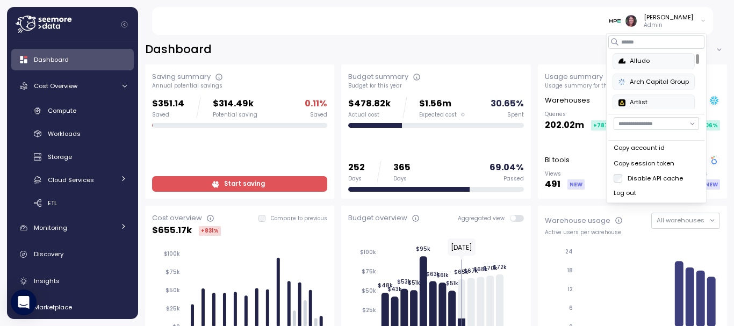
scroll to position [101, 0]
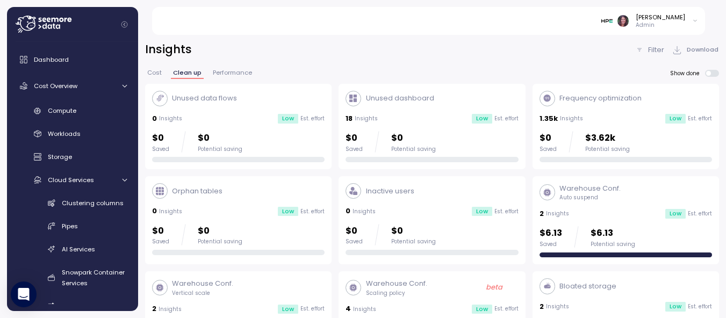
click at [612, 17] on img at bounding box center [606, 20] width 11 height 11
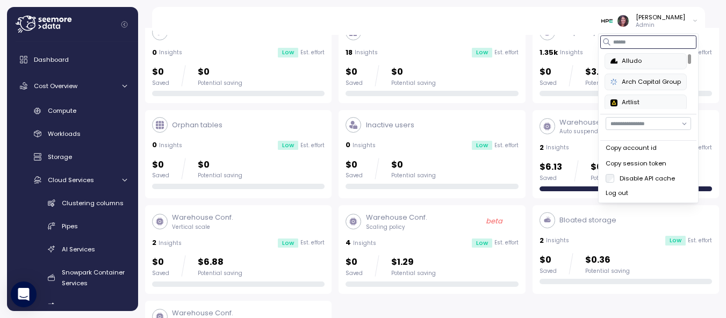
click at [618, 39] on input at bounding box center [648, 41] width 96 height 13
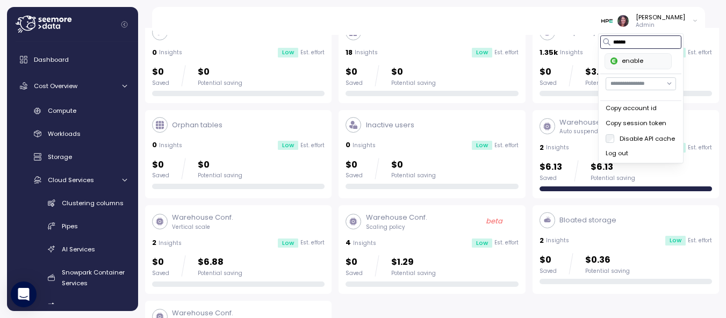
click at [626, 61] on div "enable" at bounding box center [637, 61] width 55 height 10
type input "******"
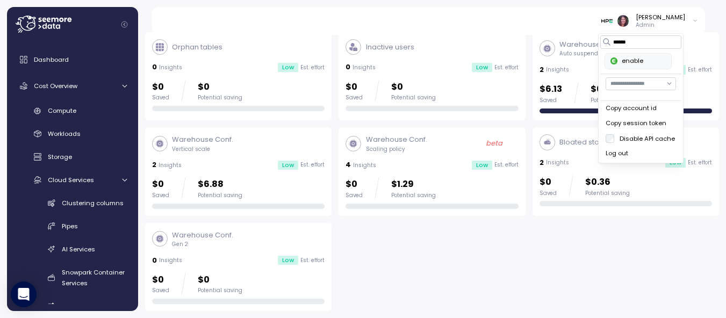
click at [612, 17] on img at bounding box center [606, 20] width 11 height 11
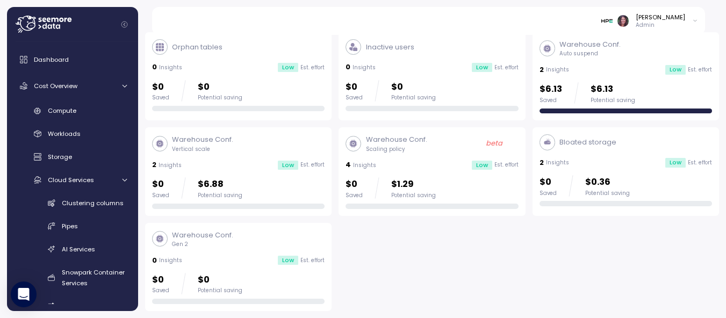
click at [612, 17] on img at bounding box center [606, 20] width 11 height 11
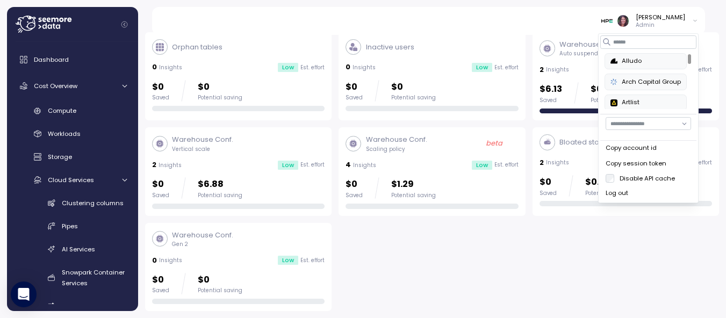
click at [612, 17] on img at bounding box center [606, 20] width 11 height 11
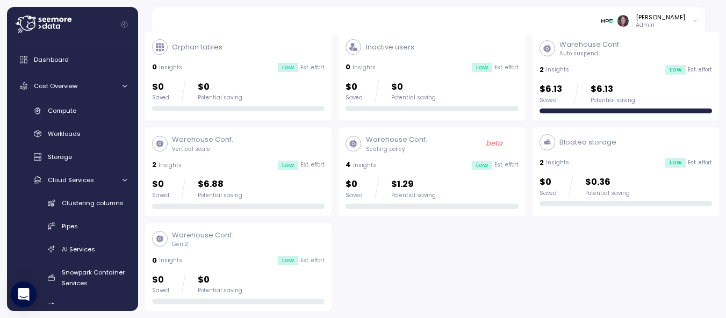
click at [612, 17] on img at bounding box center [606, 20] width 11 height 11
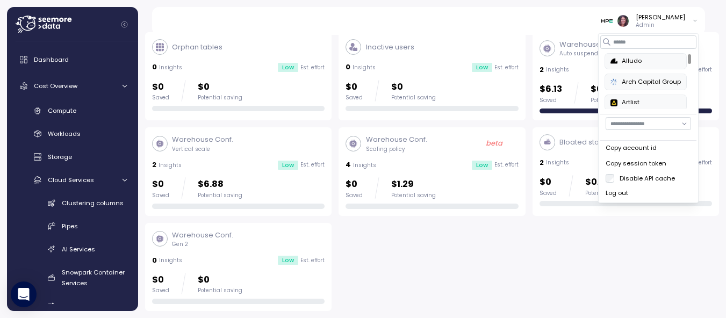
click at [635, 85] on div "Arch Capital Group" at bounding box center [645, 82] width 70 height 10
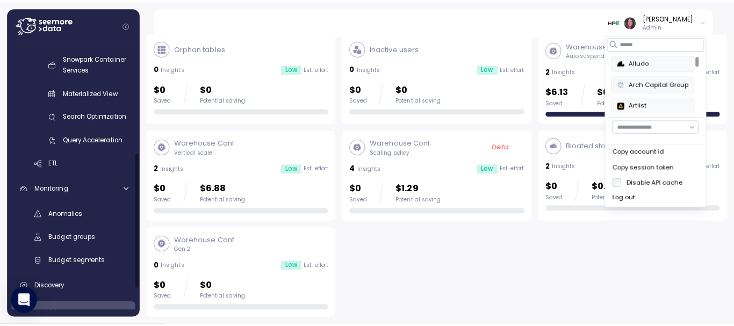
scroll to position [216, 0]
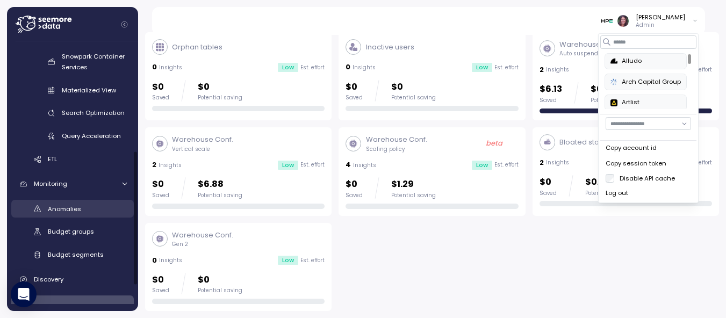
click at [66, 207] on span "Anomalies" at bounding box center [64, 209] width 33 height 9
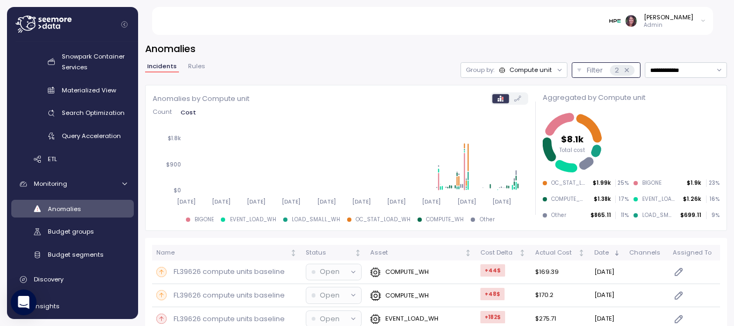
click at [587, 70] on p "Filter" at bounding box center [595, 70] width 16 height 11
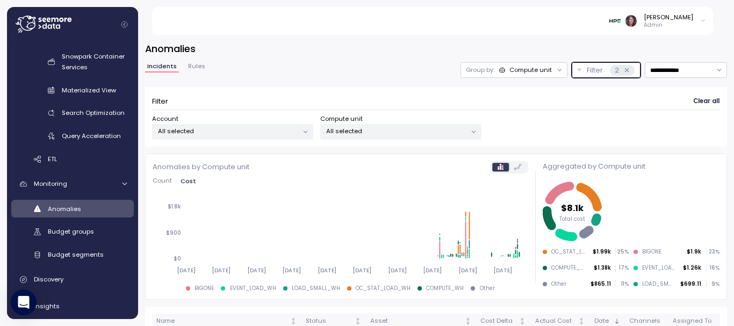
click at [178, 128] on p "All selected" at bounding box center [228, 131] width 140 height 9
click at [342, 131] on p "All selected" at bounding box center [396, 131] width 140 height 9
click at [627, 13] on div "Elvire Lukov Admin" at bounding box center [657, 21] width 97 height 16
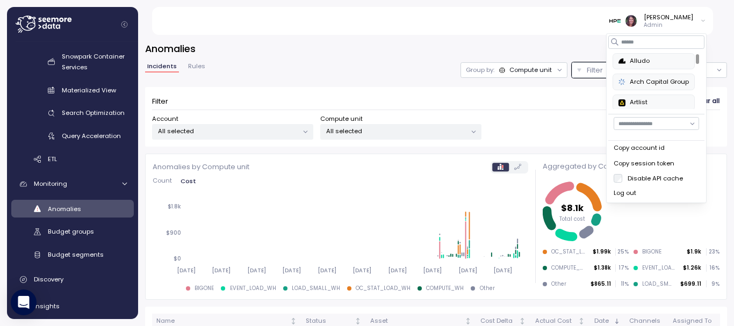
click at [634, 82] on div "Arch Capital Group" at bounding box center [653, 82] width 70 height 10
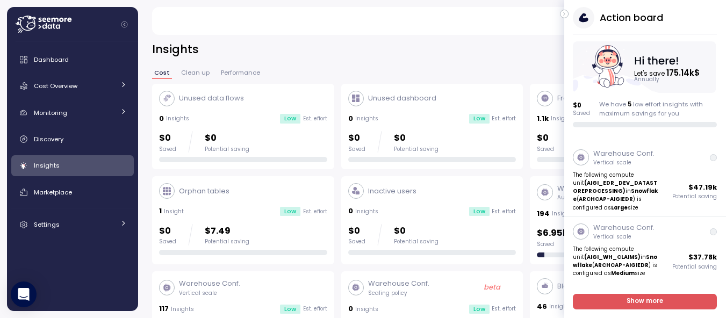
click at [566, 15] on icon "button" at bounding box center [564, 14] width 5 height 13
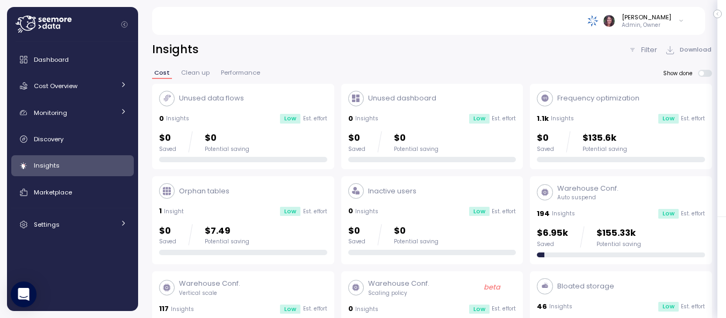
click at [638, 49] on div "Filter" at bounding box center [642, 50] width 29 height 11
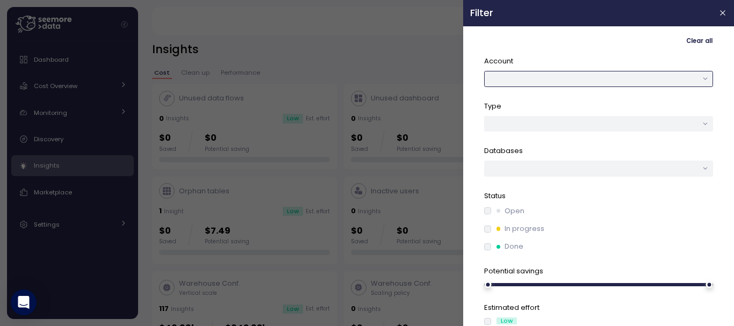
click at [541, 85] on button "button" at bounding box center [598, 79] width 229 height 16
click at [64, 49] on div at bounding box center [367, 163] width 734 height 326
click at [63, 55] on div at bounding box center [367, 163] width 734 height 326
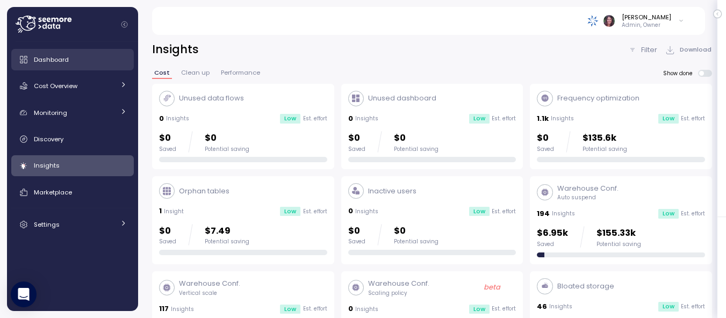
click at [62, 57] on span "Dashboard" at bounding box center [51, 59] width 35 height 9
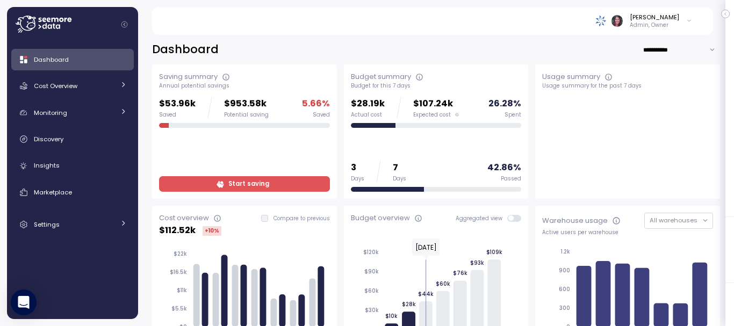
click at [655, 47] on input "**********" at bounding box center [680, 50] width 77 height 16
click at [496, 21] on div "[PERSON_NAME] Admin, Owner" at bounding box center [431, 21] width 535 height 28
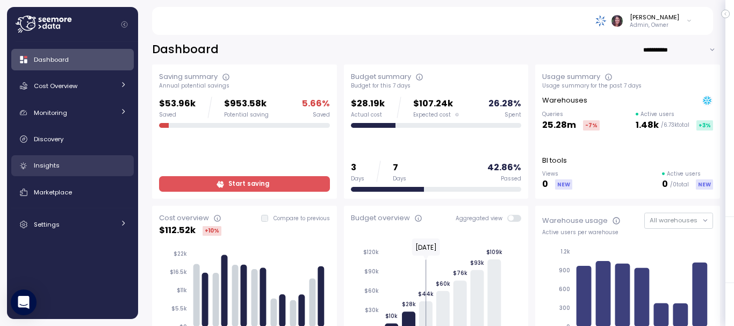
click at [45, 165] on span "Insights" at bounding box center [47, 165] width 26 height 9
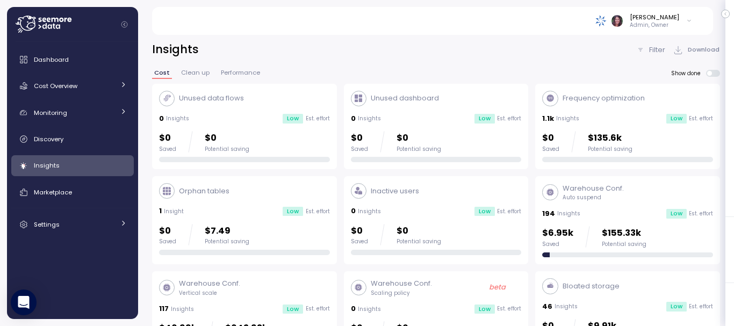
click at [44, 164] on span "Insights" at bounding box center [47, 165] width 26 height 9
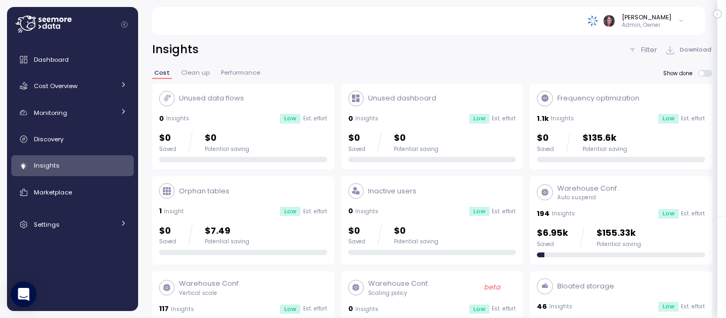
click at [656, 49] on p "Filter" at bounding box center [649, 50] width 16 height 11
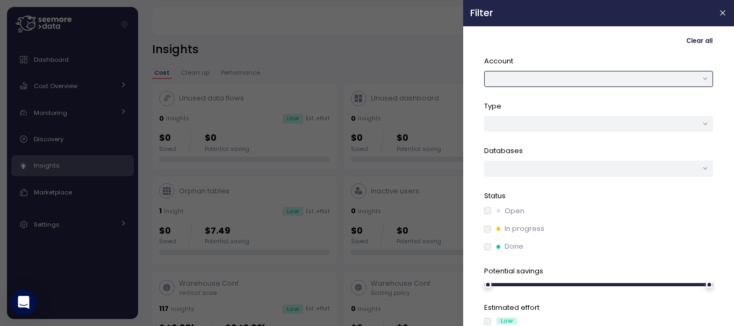
click at [521, 71] on button "button" at bounding box center [598, 79] width 229 height 16
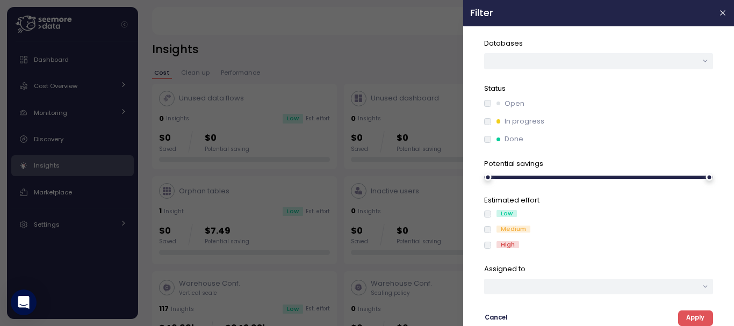
click at [688, 313] on span "Apply" at bounding box center [695, 318] width 18 height 15
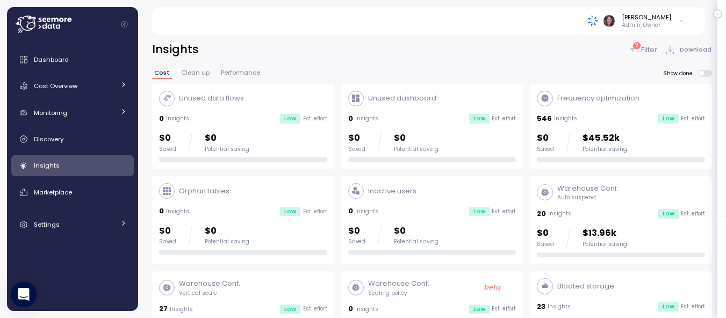
click at [648, 49] on p "Filter" at bounding box center [649, 50] width 16 height 11
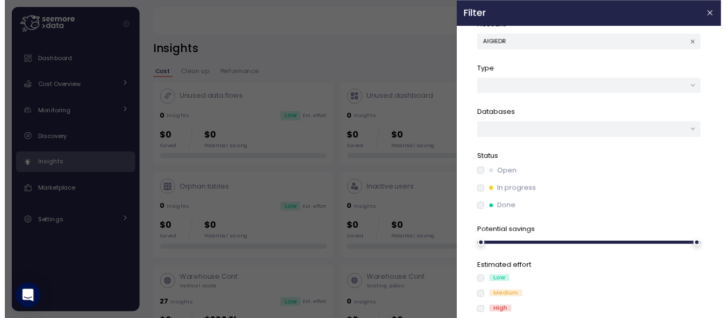
scroll to position [3, 0]
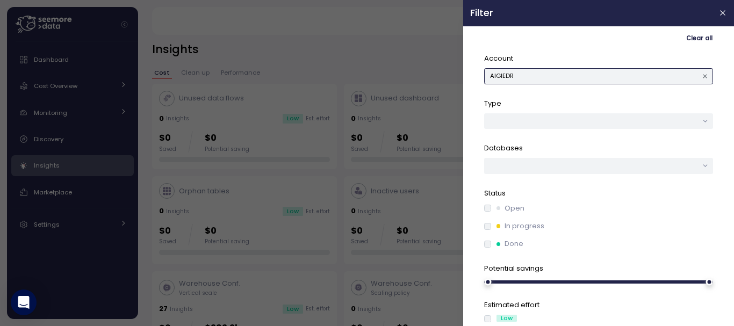
click at [553, 77] on button "AIGIEDR" at bounding box center [598, 76] width 229 height 16
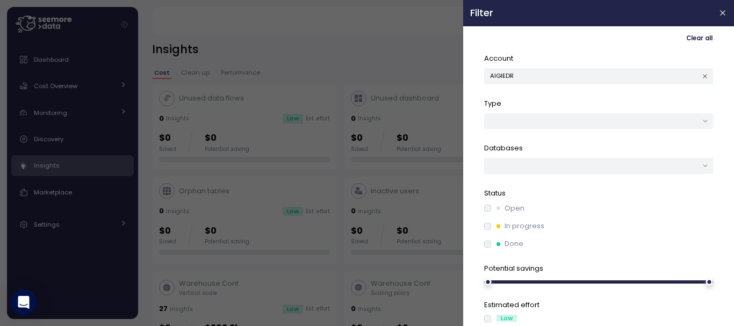
click at [419, 35] on div at bounding box center [367, 163] width 734 height 326
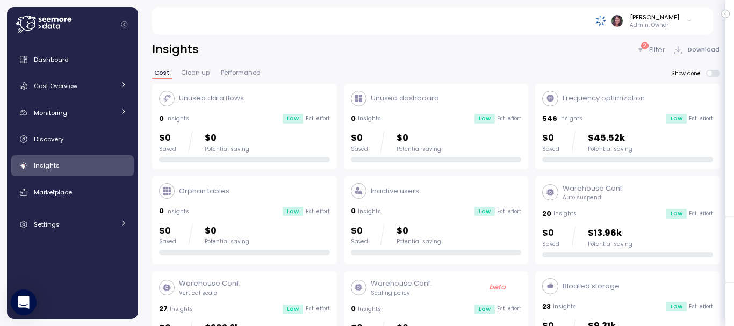
click at [720, 12] on body "Action board Let's save 175.14k $ Annually $ 0 Saved We have 5 low effort insig…" at bounding box center [363, 218] width 726 height 437
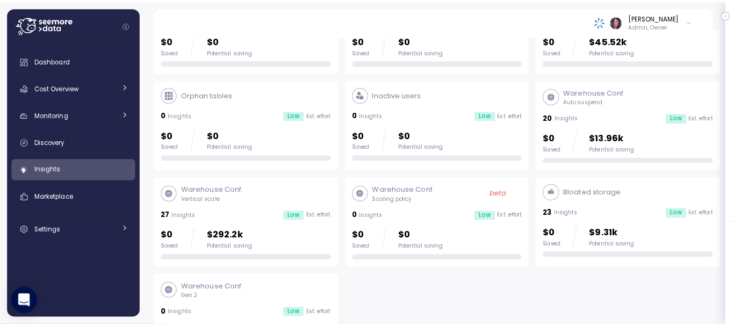
scroll to position [98, 0]
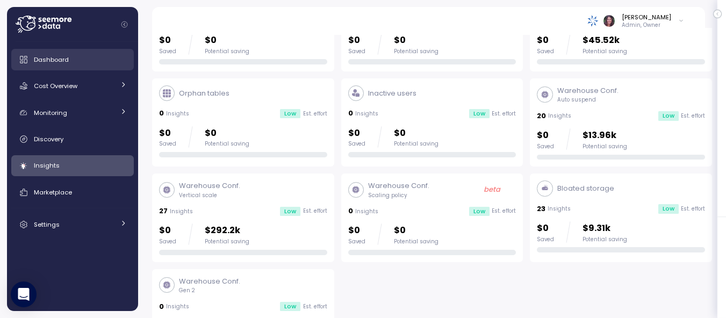
click at [56, 64] on div "Dashboard" at bounding box center [80, 59] width 93 height 11
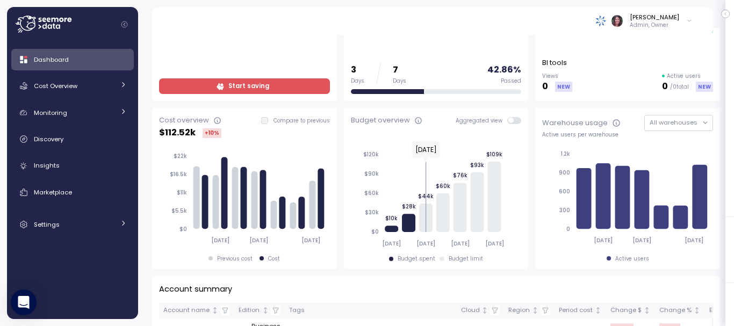
click at [77, 87] on span "Cost Overview" at bounding box center [56, 86] width 44 height 9
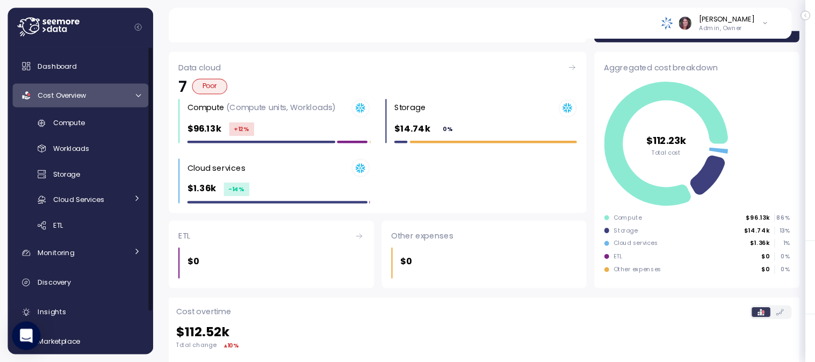
scroll to position [99, 0]
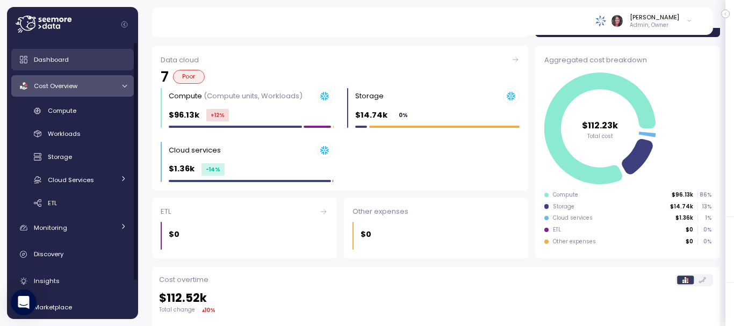
click at [67, 61] on span "Dashboard" at bounding box center [51, 59] width 35 height 9
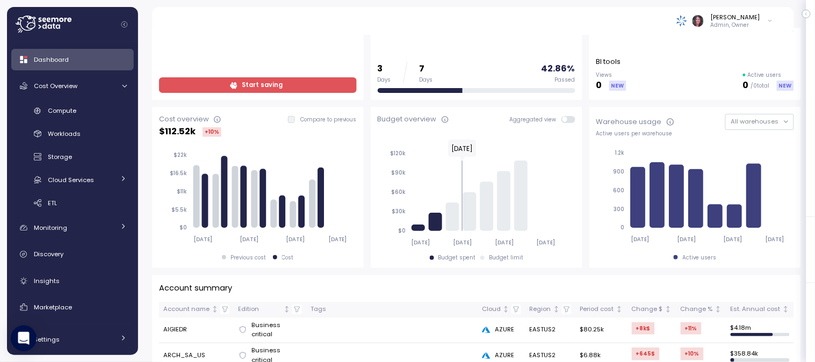
scroll to position [99, 0]
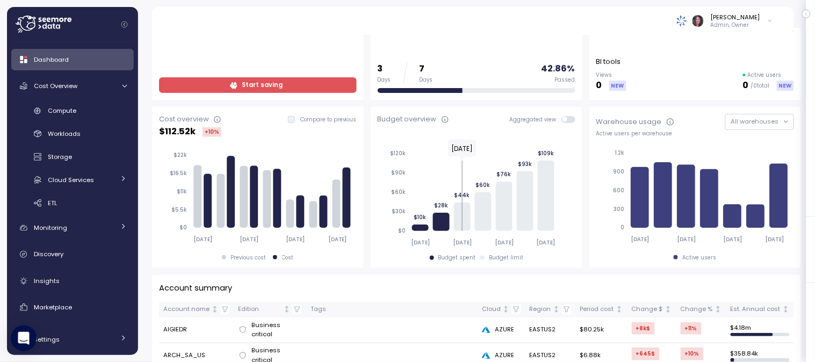
drag, startPoint x: 655, startPoint y: 4, endPoint x: 335, endPoint y: 31, distance: 320.7
click at [335, 31] on div "Elvire Lukov Admin, Owner" at bounding box center [472, 21] width 616 height 28
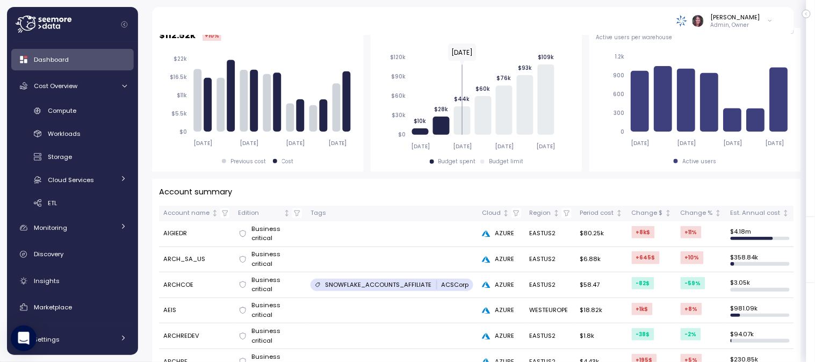
scroll to position [196, 0]
click at [546, 231] on td "EASTUS2" at bounding box center [550, 234] width 50 height 26
click at [733, 280] on div "**********" at bounding box center [476, 195] width 677 height 334
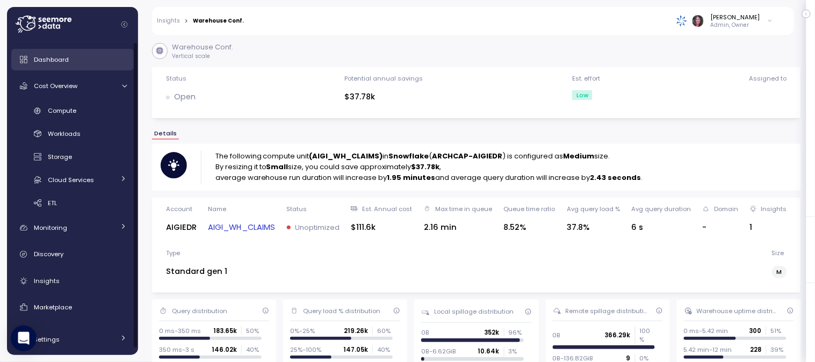
click at [62, 60] on span "Dashboard" at bounding box center [51, 59] width 35 height 9
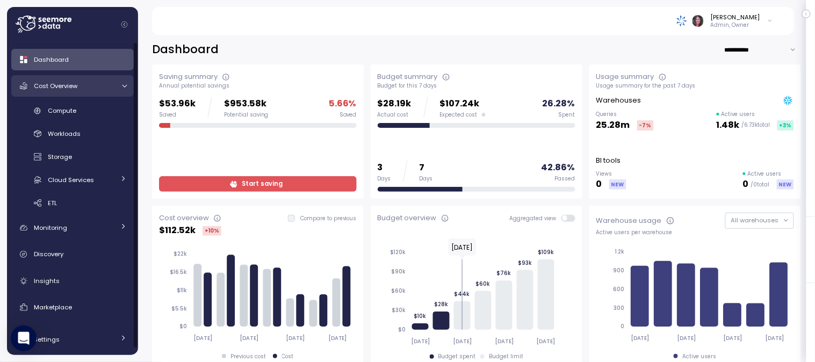
click at [45, 76] on link "Cost Overview" at bounding box center [72, 85] width 122 height 21
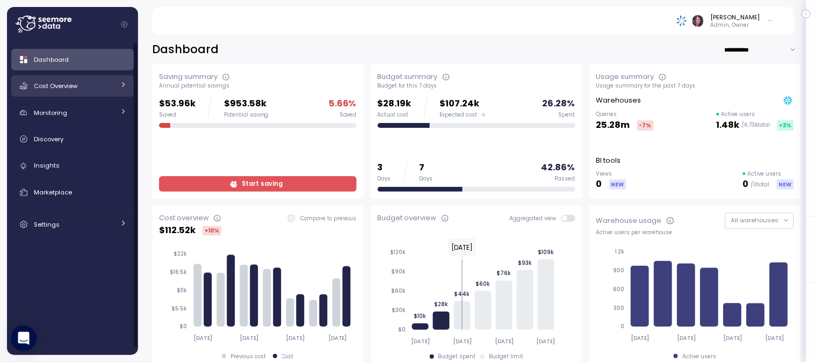
click at [45, 76] on link "Cost Overview" at bounding box center [72, 85] width 122 height 21
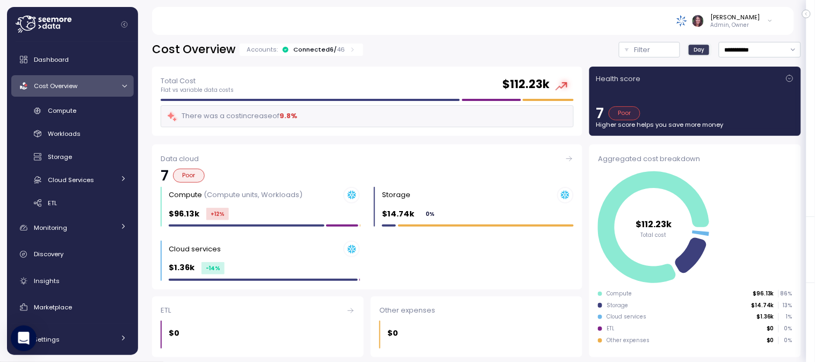
click at [315, 40] on div "**********" at bounding box center [476, 195] width 677 height 334
click at [314, 46] on div "Connected 6 / 46" at bounding box center [319, 49] width 52 height 9
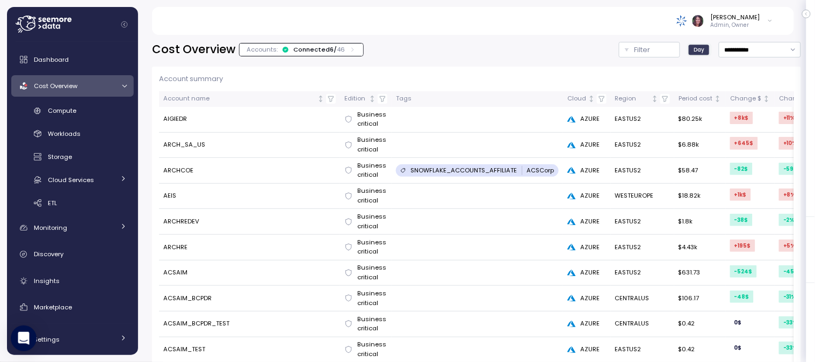
click at [465, 160] on td "SNOWFLAKE_ACCOUNTS_AFFILIATE ACSCorp" at bounding box center [477, 171] width 171 height 26
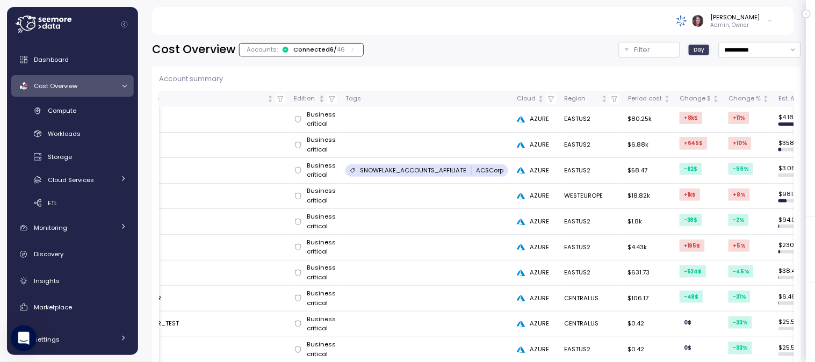
scroll to position [0, 51]
click at [582, 124] on td "EASTUS2" at bounding box center [591, 120] width 63 height 26
click at [573, 125] on td "EASTUS2" at bounding box center [591, 120] width 63 height 26
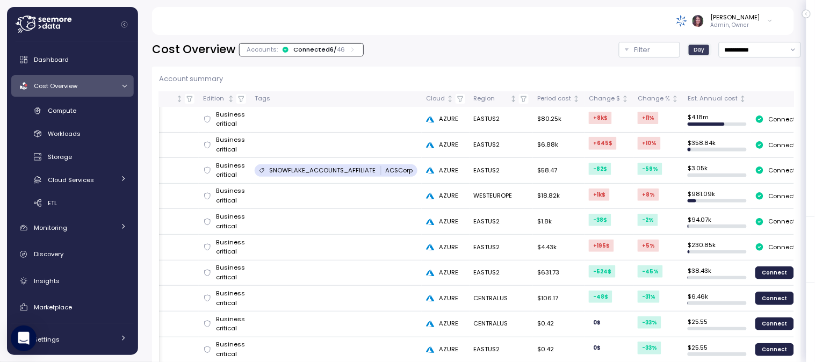
scroll to position [0, 151]
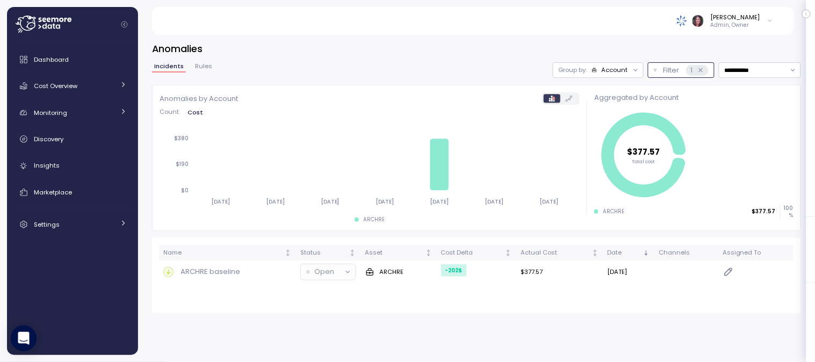
click at [648, 67] on button "Filter 1" at bounding box center [681, 70] width 67 height 16
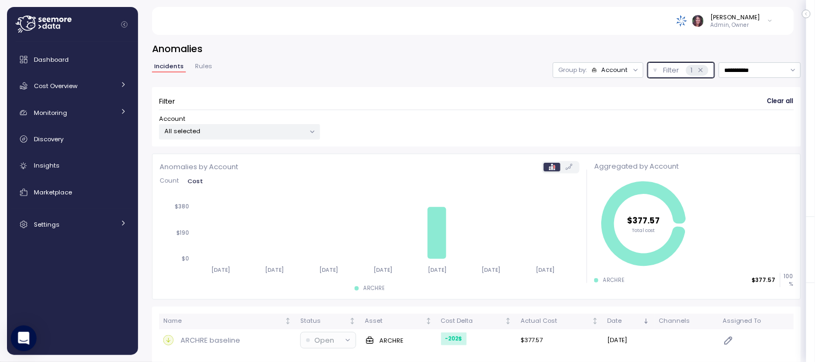
click at [219, 127] on p "All selected" at bounding box center [235, 131] width 140 height 9
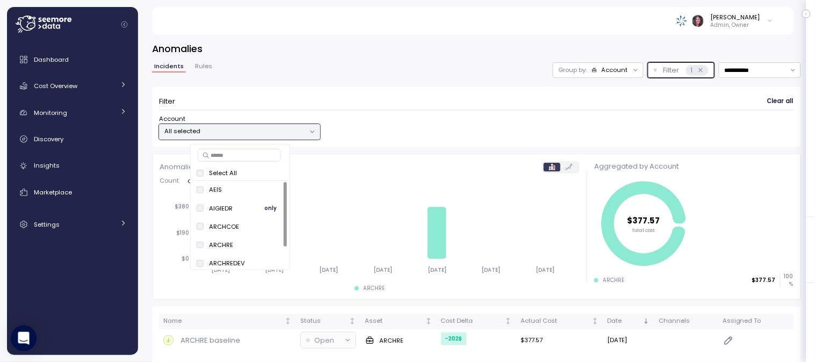
click at [265, 203] on span "only" at bounding box center [270, 209] width 12 height 12
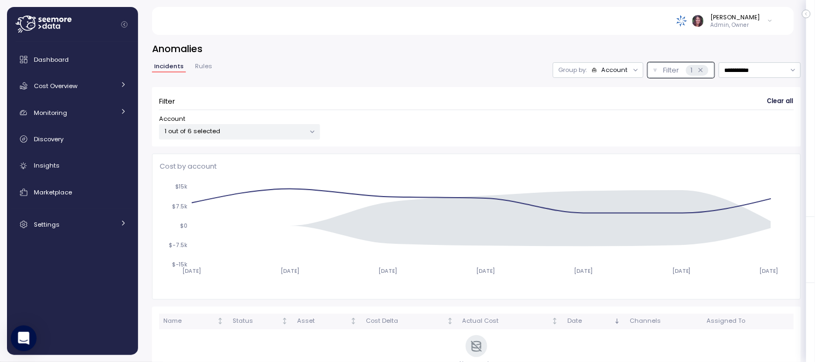
click at [523, 56] on div "**********" at bounding box center [476, 211] width 649 height 339
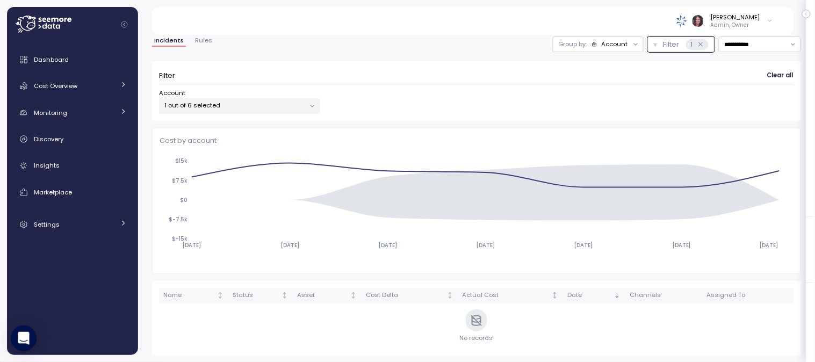
click at [602, 46] on div "Account" at bounding box center [615, 44] width 26 height 9
click at [582, 85] on p "Compute unit" at bounding box center [585, 85] width 42 height 9
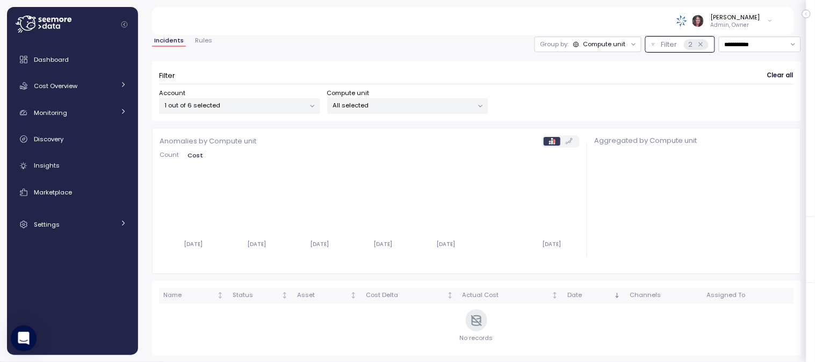
click at [248, 108] on p "1 out of 6 selected" at bounding box center [235, 105] width 140 height 9
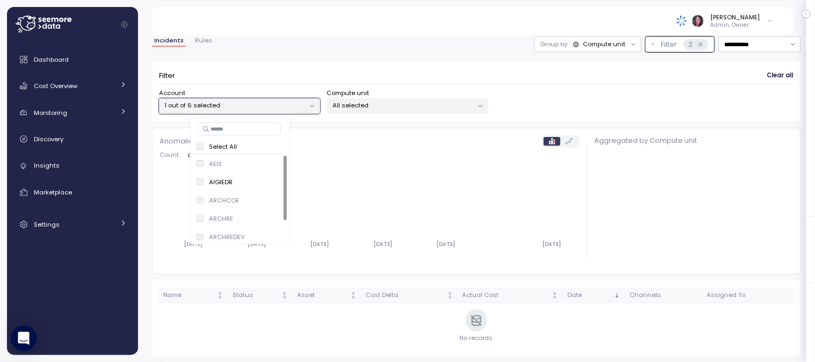
click at [223, 148] on p "Select All" at bounding box center [223, 146] width 28 height 9
click at [215, 149] on p "Select All" at bounding box center [223, 146] width 28 height 9
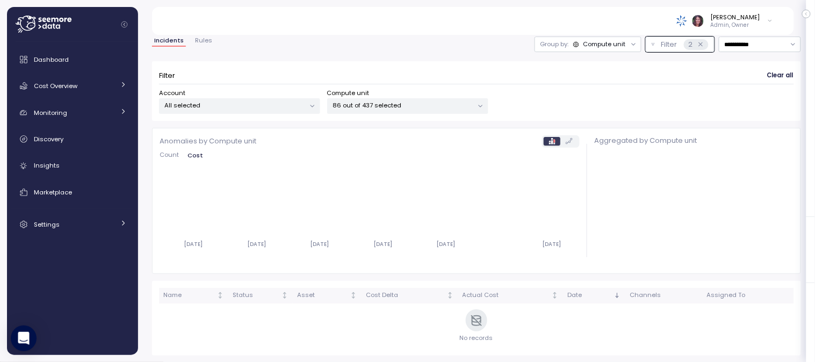
click at [497, 171] on icon "2025-09-02 2025-09-03 2025-09-04 2025-09-05 2025-09-06 2025-09-08" at bounding box center [367, 212] width 415 height 84
click at [380, 103] on p "86 out of 437 selected" at bounding box center [403, 105] width 140 height 9
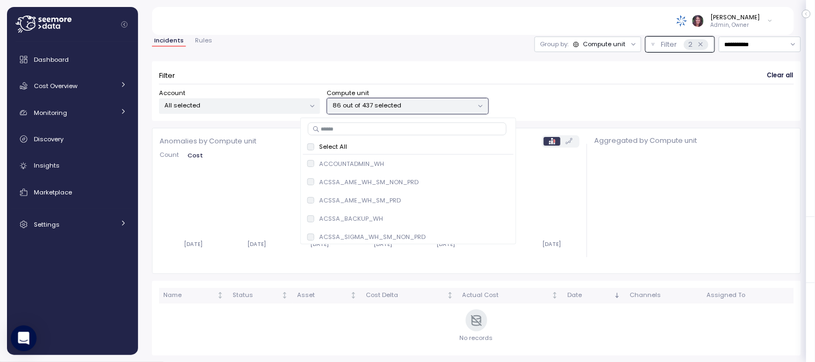
click at [380, 103] on p "86 out of 437 selected" at bounding box center [403, 105] width 140 height 9
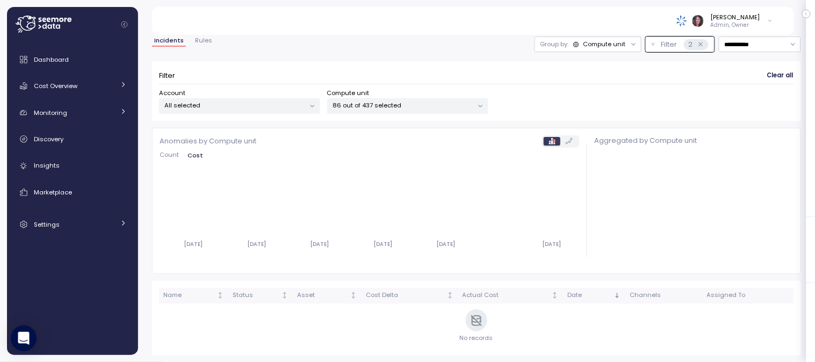
click at [380, 103] on p "86 out of 437 selected" at bounding box center [403, 105] width 140 height 9
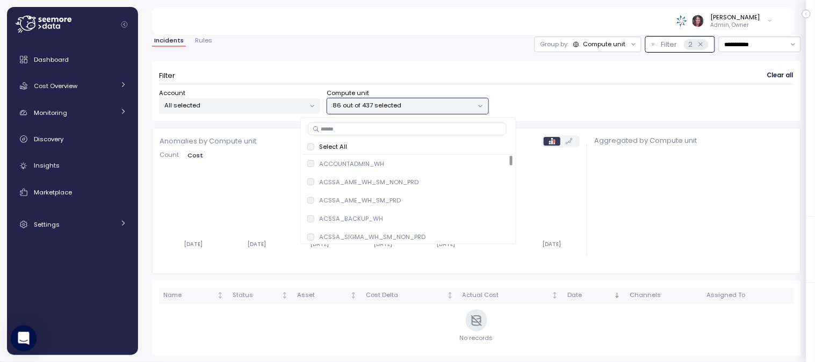
click at [308, 151] on div "Select All" at bounding box center [408, 147] width 211 height 14
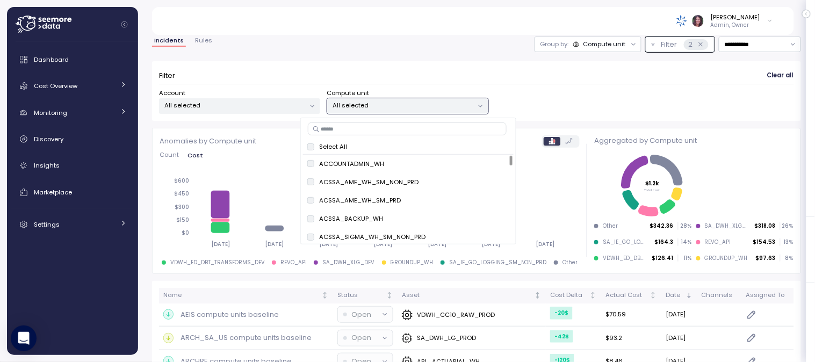
click at [237, 107] on p "All selected" at bounding box center [235, 105] width 140 height 9
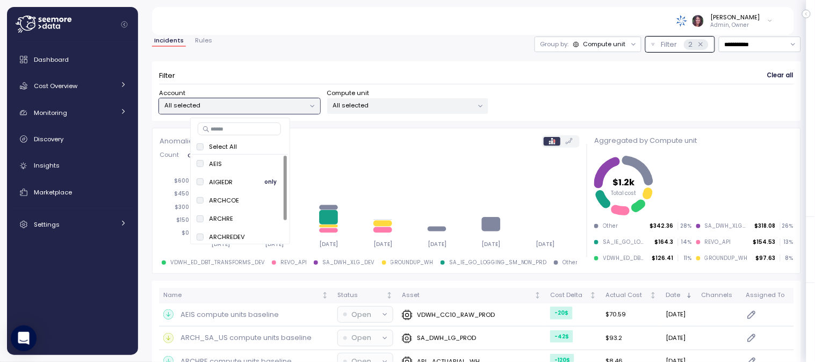
click at [266, 176] on span "only" at bounding box center [270, 182] width 12 height 12
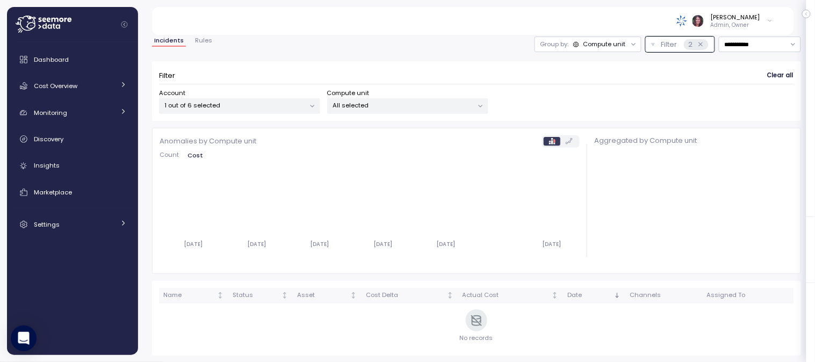
click at [434, 175] on icon "2025-09-02 2025-09-03 2025-09-04 2025-09-05 2025-09-06 2025-09-08" at bounding box center [367, 212] width 415 height 84
click at [170, 156] on span "Count" at bounding box center [169, 155] width 19 height 6
click at [197, 156] on span "Cost" at bounding box center [195, 155] width 15 height 6
click at [261, 104] on p "1 out of 6 selected" at bounding box center [235, 105] width 140 height 9
click at [300, 152] on div "Count Cost" at bounding box center [370, 158] width 421 height 12
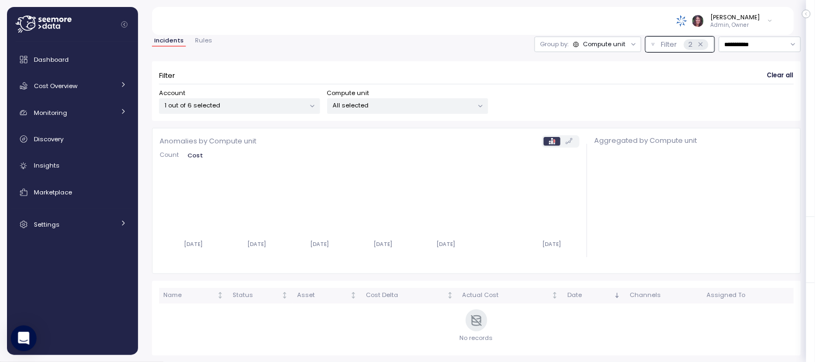
click at [171, 153] on span "Count" at bounding box center [169, 155] width 19 height 6
click at [349, 109] on p "All selected" at bounding box center [403, 105] width 140 height 9
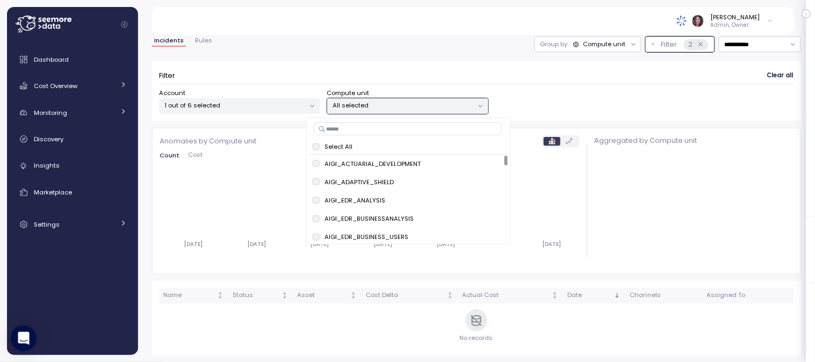
click at [248, 109] on p "1 out of 6 selected" at bounding box center [235, 105] width 140 height 9
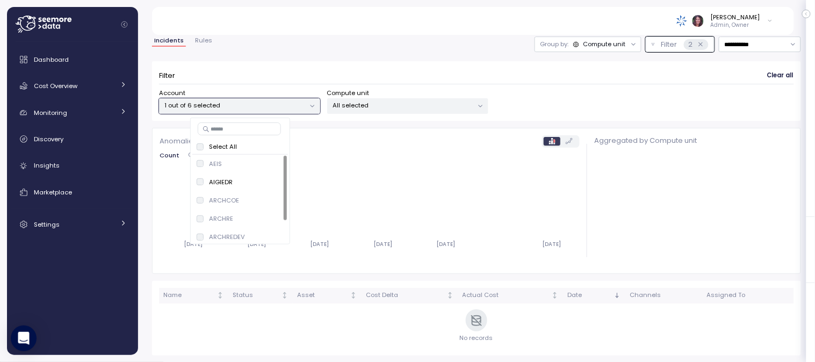
click at [211, 148] on p "Select All" at bounding box center [223, 146] width 28 height 9
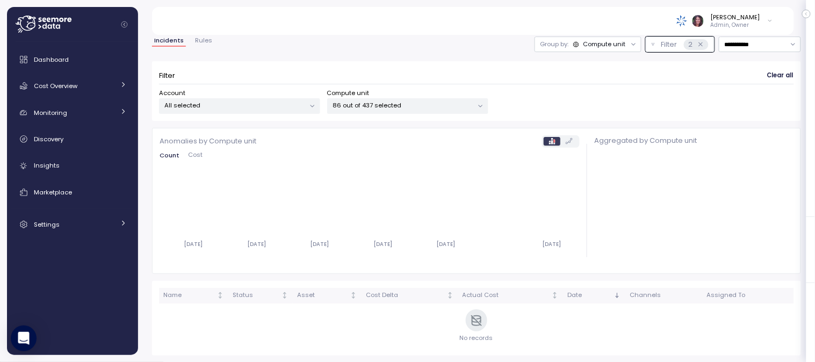
click at [349, 117] on div "Filter Clear all Account All selected Compute unit 86 out of 437 selected" at bounding box center [476, 91] width 649 height 60
drag, startPoint x: 341, startPoint y: 109, endPoint x: 331, endPoint y: 113, distance: 10.6
click at [340, 105] on p "86 out of 437 selected" at bounding box center [403, 105] width 140 height 9
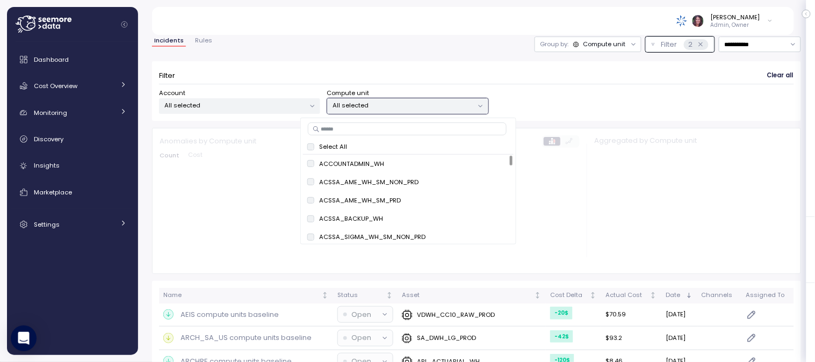
click at [330, 33] on div "[PERSON_NAME] Admin, Owner" at bounding box center [472, 21] width 616 height 28
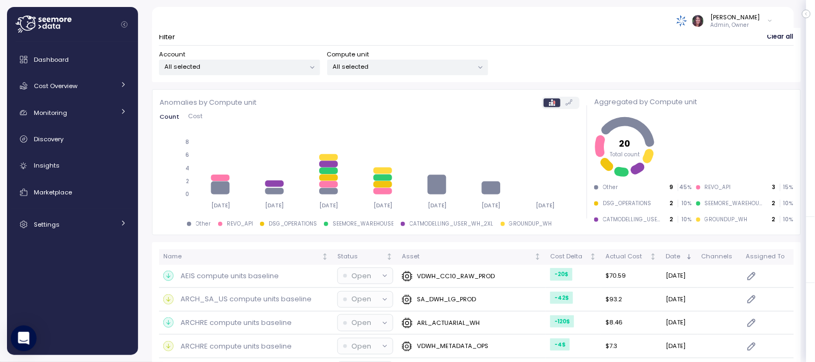
scroll to position [63, 0]
click at [24, 292] on div "Dashboard Cost Overview Compute Workloads Storage Cloud Services Clustering col…" at bounding box center [72, 198] width 122 height 299
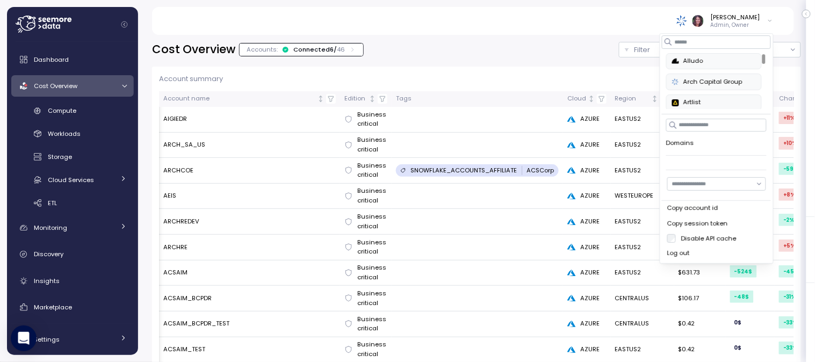
scroll to position [0, 151]
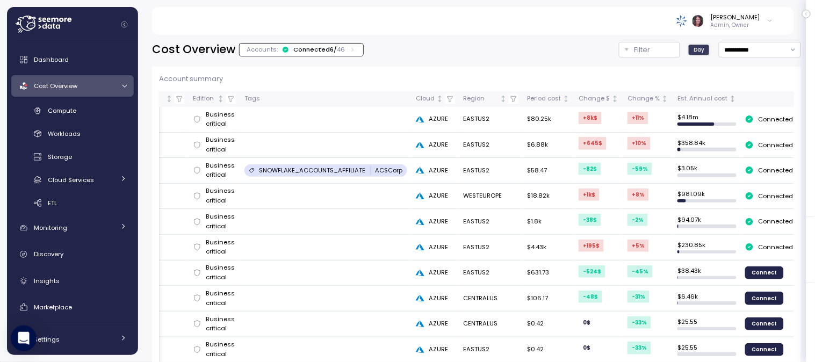
click at [691, 32] on div "Elvire Lukov Admin, Owner" at bounding box center [472, 21] width 616 height 28
click at [702, 19] on div at bounding box center [689, 20] width 27 height 11
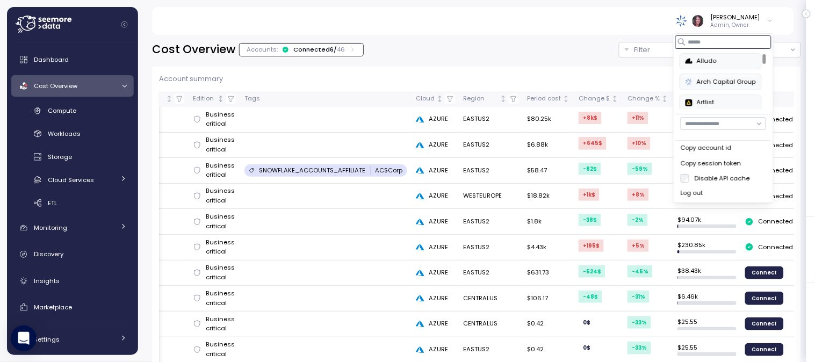
click at [694, 40] on input at bounding box center [724, 41] width 96 height 13
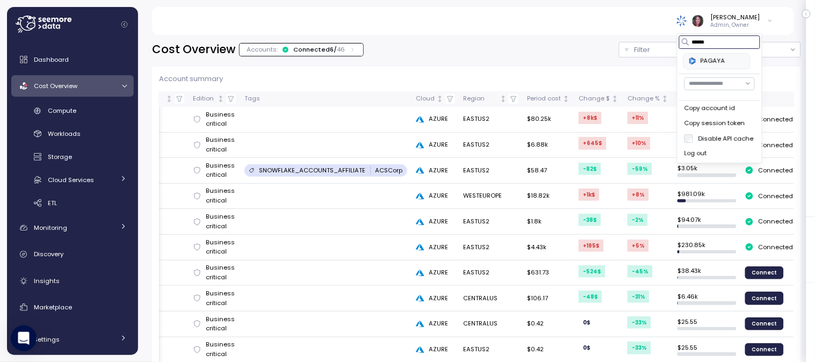
click at [714, 59] on div "PAGAYA" at bounding box center [716, 61] width 55 height 10
type input "******"
click at [462, 34] on div "Elvire Lukov Admin, Owner" at bounding box center [472, 21] width 616 height 28
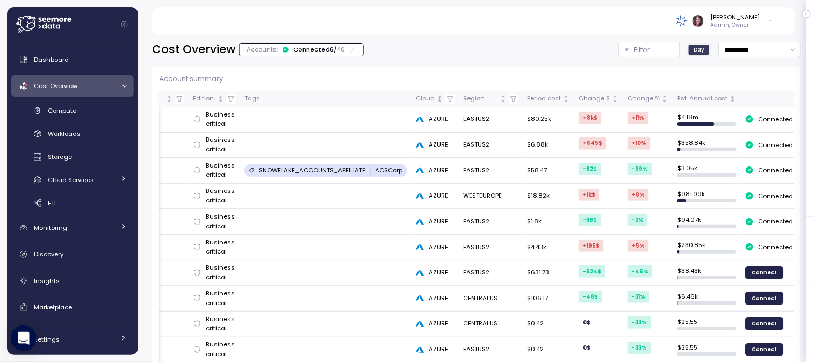
click at [746, 41] on div "**********" at bounding box center [476, 195] width 677 height 334
click at [721, 51] on input "**********" at bounding box center [760, 50] width 82 height 16
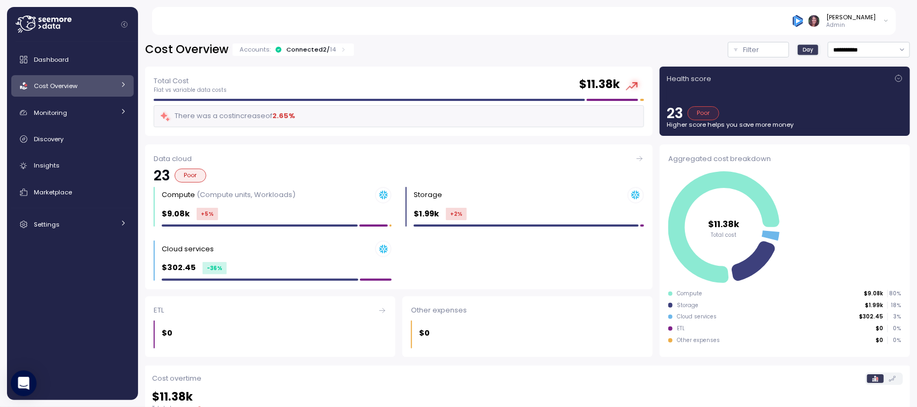
click at [321, 49] on div "Connected 2 / 14" at bounding box center [310, 49] width 49 height 9
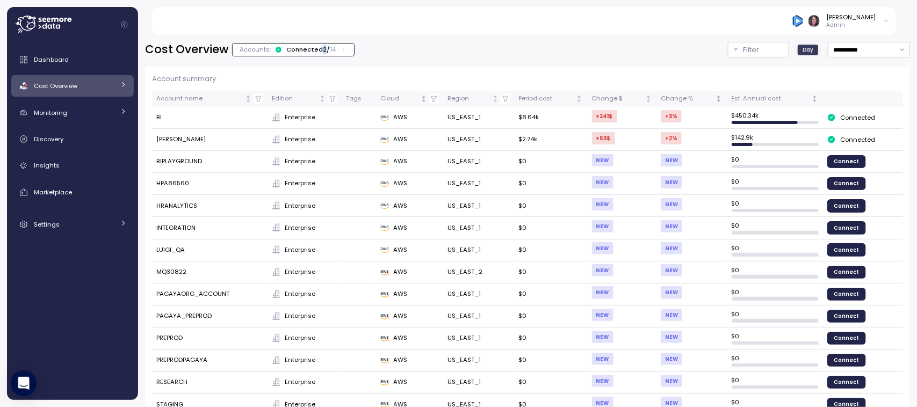
click at [321, 49] on div "Connected 2 / 14" at bounding box center [310, 49] width 49 height 9
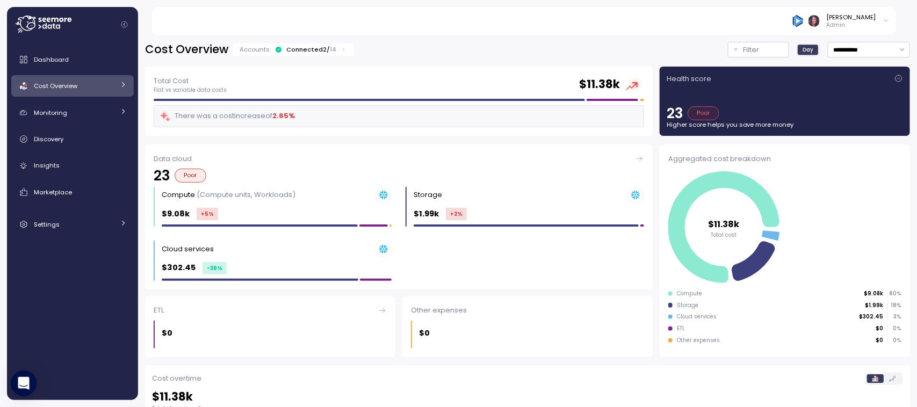
click at [323, 50] on div "Connected 2 / 14" at bounding box center [310, 49] width 49 height 9
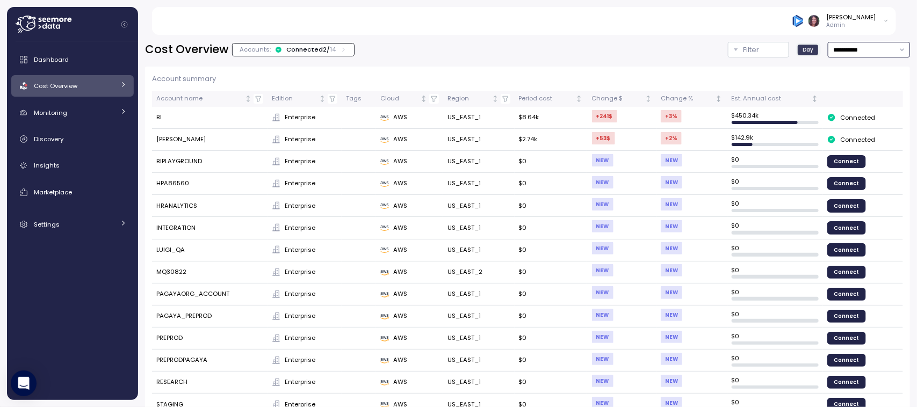
click at [871, 45] on input "**********" at bounding box center [869, 50] width 82 height 16
click at [844, 157] on div "Last year" at bounding box center [837, 155] width 28 height 9
click at [506, 47] on div "Cost Overview Accounts: Connected 2 / 14 Filter Month *********" at bounding box center [527, 50] width 765 height 16
click at [828, 50] on input "*********" at bounding box center [869, 50] width 82 height 16
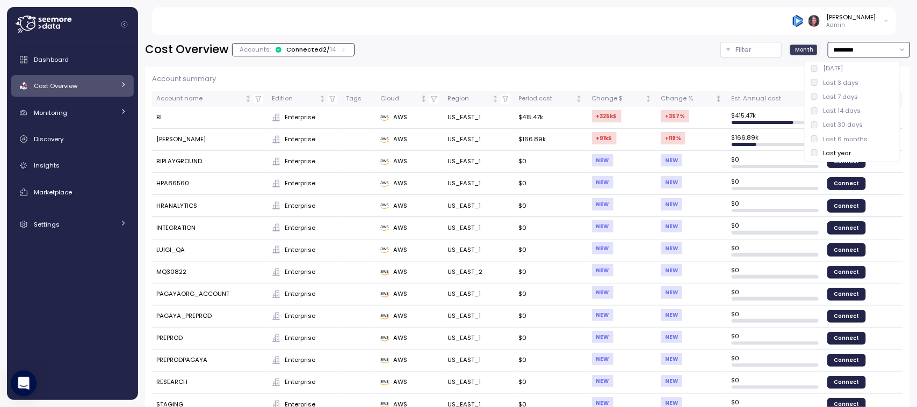
drag, startPoint x: 839, startPoint y: 138, endPoint x: 830, endPoint y: 135, distance: 8.5
click at [830, 135] on div "Last 6 months" at bounding box center [845, 139] width 45 height 9
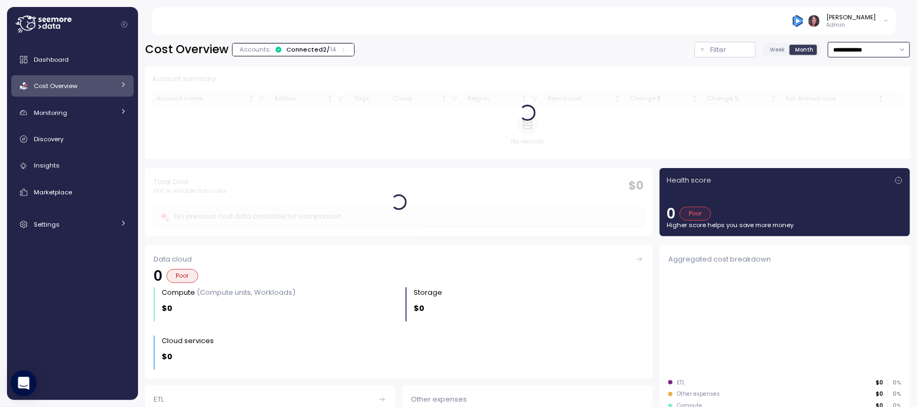
click at [828, 49] on input "**********" at bounding box center [869, 50] width 82 height 16
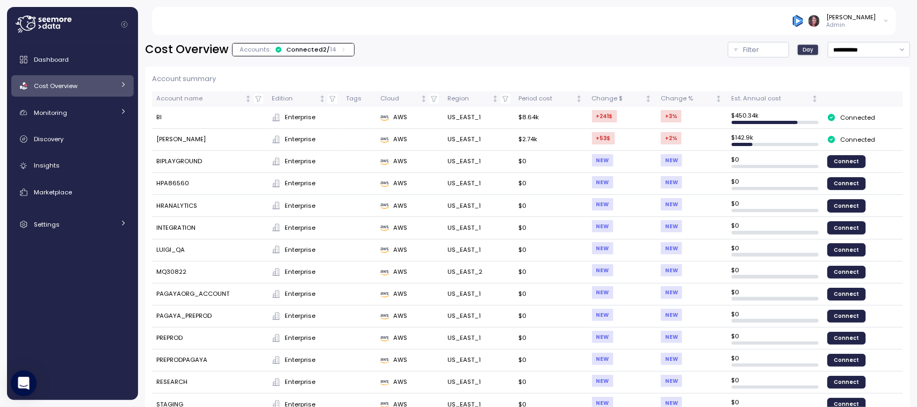
click at [845, 62] on div "Account summary Account name Edition Tags Cloud Region Period cost Change $ Cha…" at bounding box center [527, 239] width 765 height 365
click at [842, 52] on input "**********" at bounding box center [869, 50] width 82 height 16
click at [828, 140] on div "Last 6 months" at bounding box center [845, 139] width 45 height 9
type input "**********"
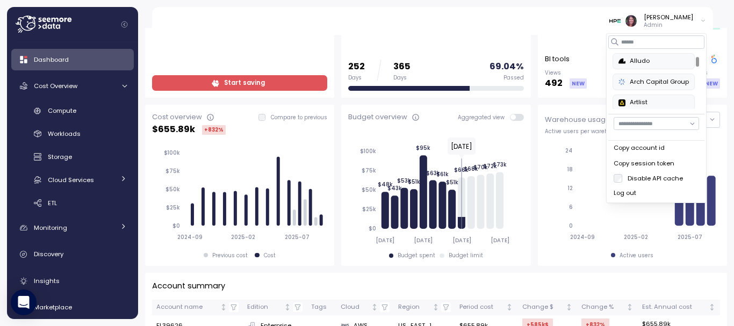
scroll to position [36, 0]
click at [625, 49] on div "Alludo Arch Capital Group Artlist at-bay blackrabbit [PERSON_NAME] Development …" at bounding box center [656, 82] width 96 height 66
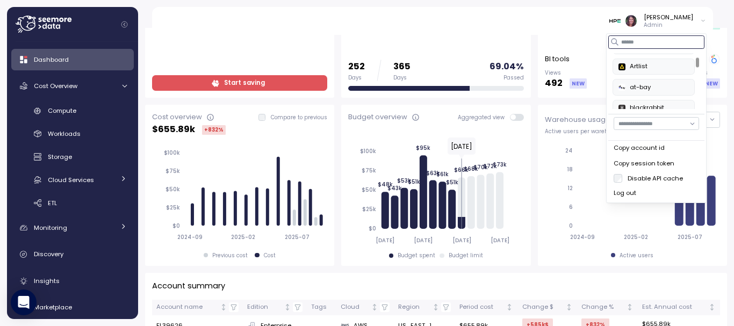
click at [622, 37] on input at bounding box center [656, 41] width 96 height 13
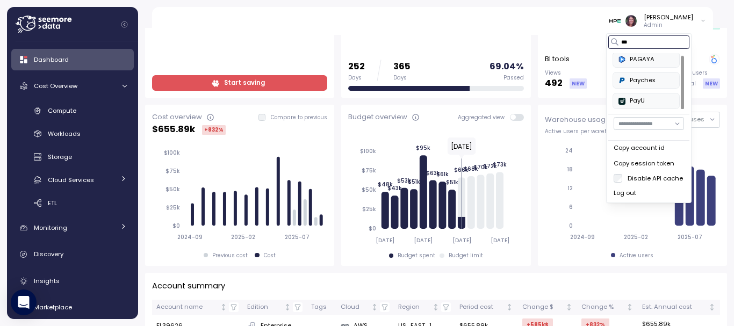
scroll to position [0, 0]
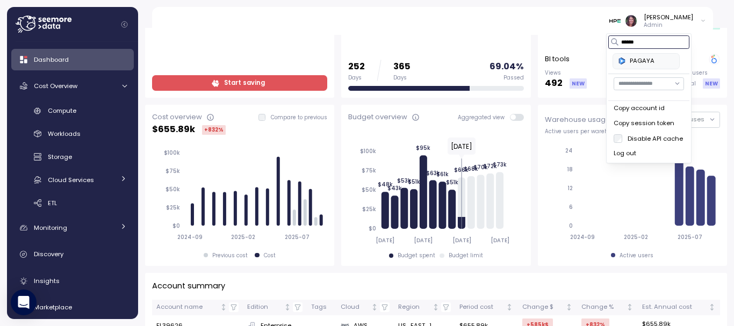
click at [633, 60] on div "PAGAYA" at bounding box center [645, 61] width 55 height 10
type input "******"
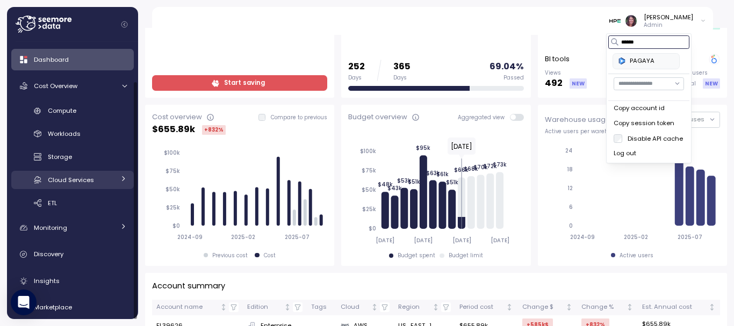
scroll to position [44, 0]
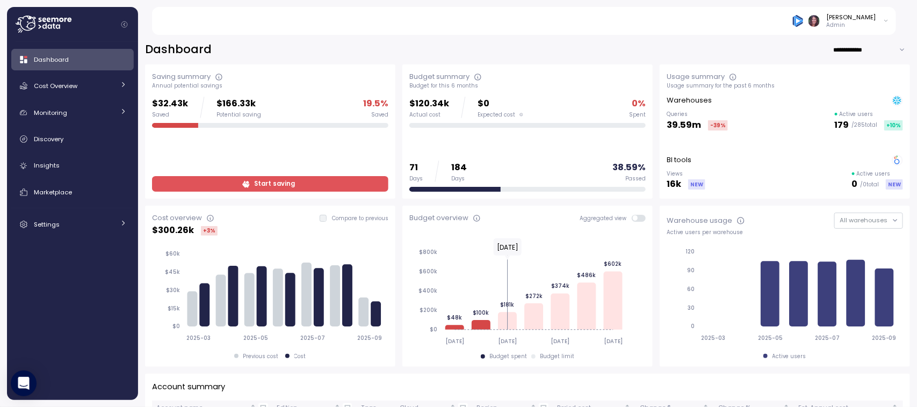
click at [82, 100] on div "Dashboard Cost Overview Compute Workloads Storage Cloud Services Clustering col…" at bounding box center [72, 142] width 122 height 186
click at [77, 105] on link "Monitoring" at bounding box center [72, 112] width 122 height 21
click at [64, 125] on div "Dashboard Cost Overview Compute Workloads Storage Cloud Services Clustering col…" at bounding box center [72, 176] width 122 height 255
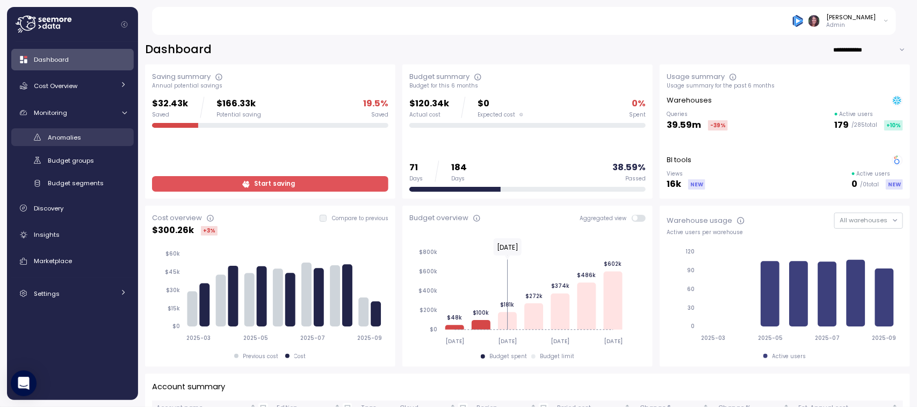
click at [60, 141] on div "Anomalies" at bounding box center [87, 137] width 79 height 11
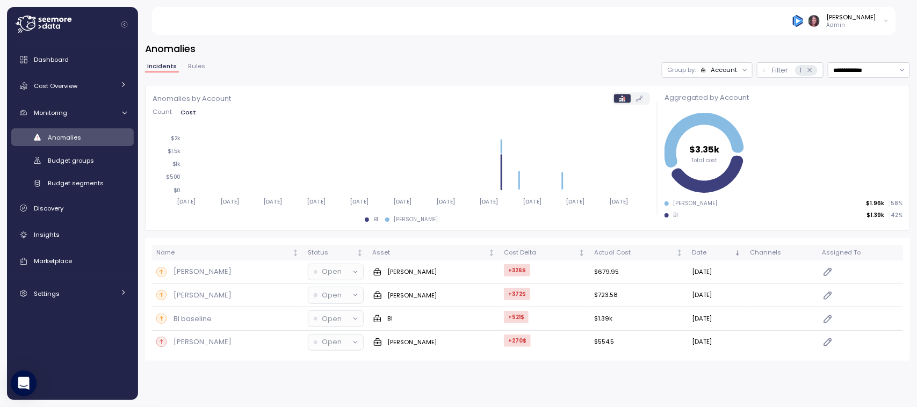
click at [710, 64] on div "Group by: Account" at bounding box center [707, 70] width 91 height 16
click at [689, 111] on p "Compute unit" at bounding box center [704, 111] width 42 height 9
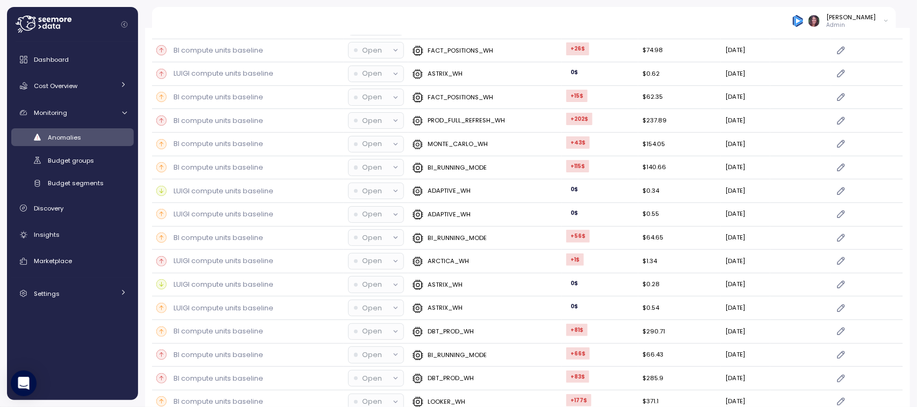
click at [608, 221] on td "0 $" at bounding box center [600, 215] width 76 height 24
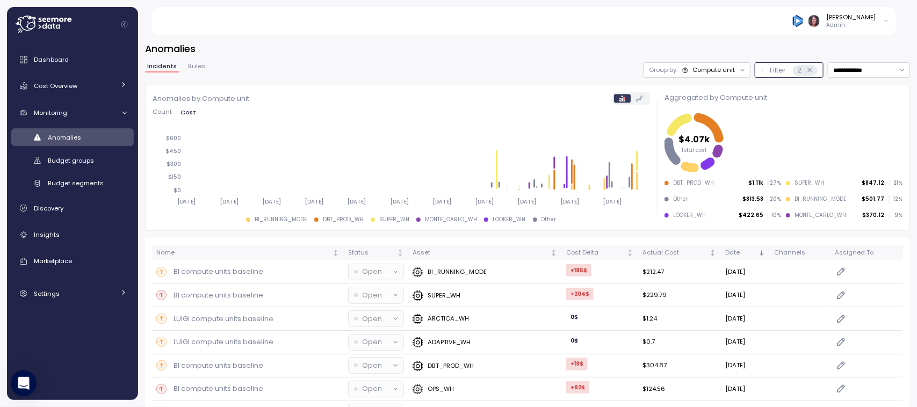
click at [770, 70] on p "Filter" at bounding box center [778, 70] width 16 height 11
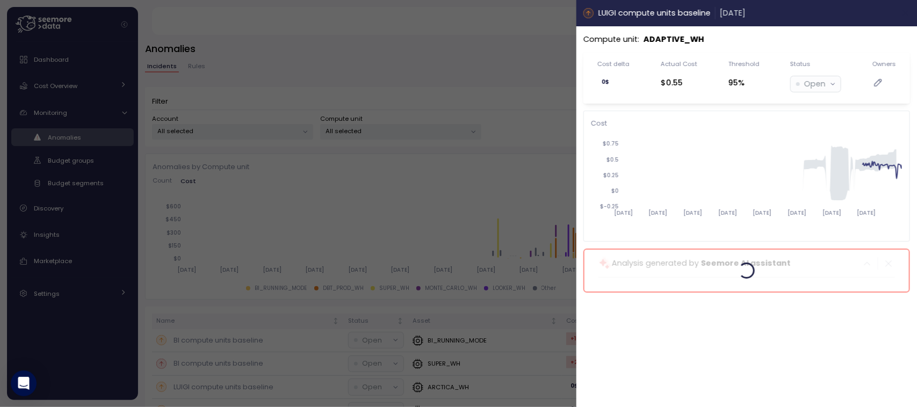
click at [903, 12] on icon "button" at bounding box center [906, 13] width 9 height 9
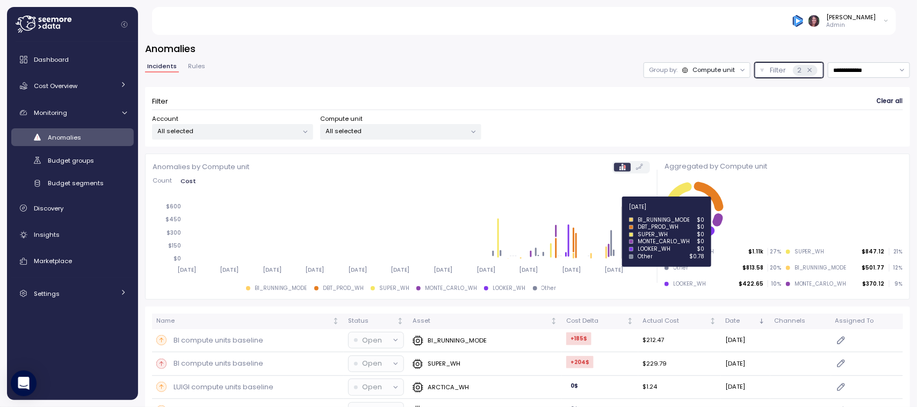
scroll to position [152, 0]
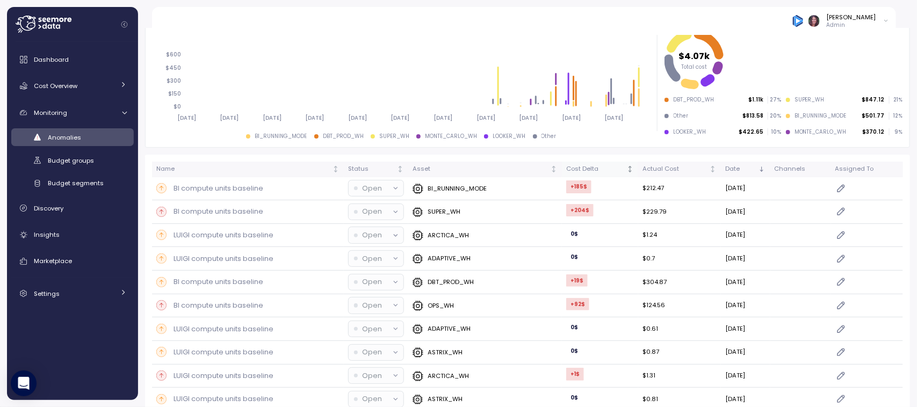
click at [571, 165] on div "Cost Delta" at bounding box center [595, 169] width 59 height 10
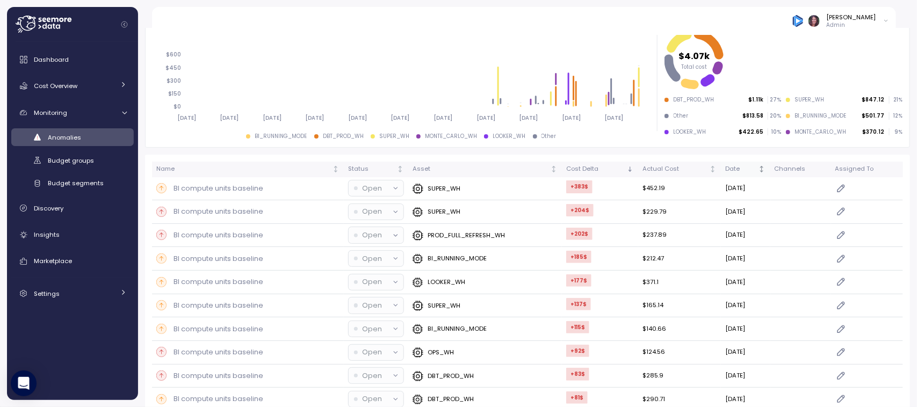
click at [725, 169] on div "Date" at bounding box center [740, 169] width 31 height 10
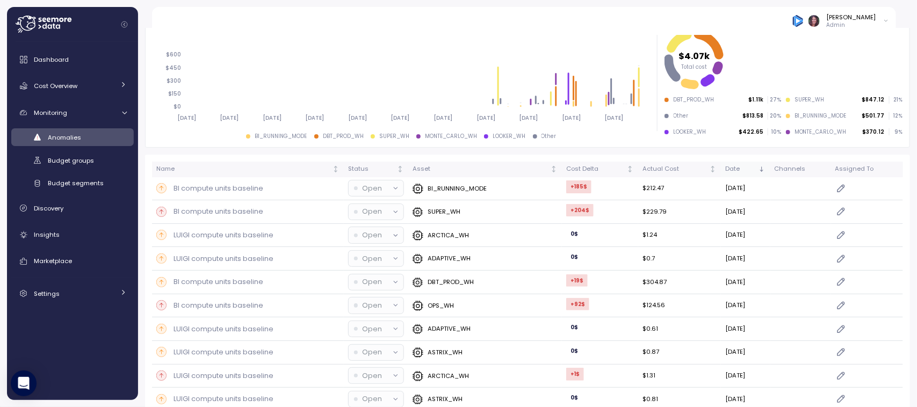
click at [725, 169] on div "Date" at bounding box center [740, 169] width 31 height 10
click at [725, 170] on div "Date" at bounding box center [740, 169] width 31 height 10
click at [579, 169] on div "Cost Delta" at bounding box center [595, 169] width 59 height 10
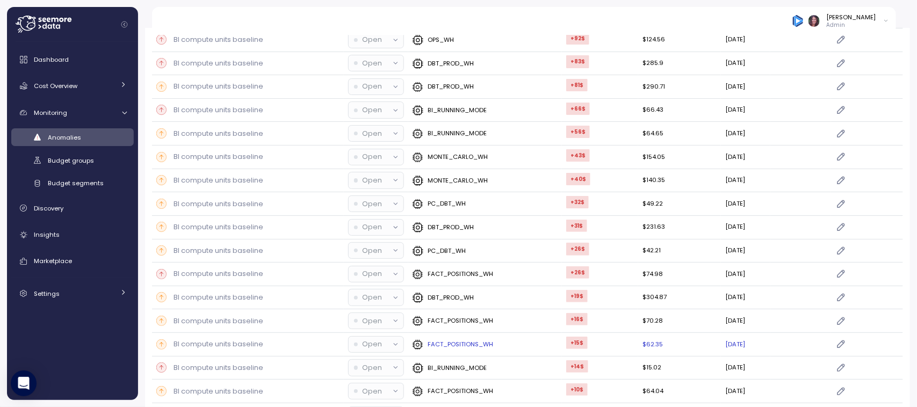
scroll to position [567, 0]
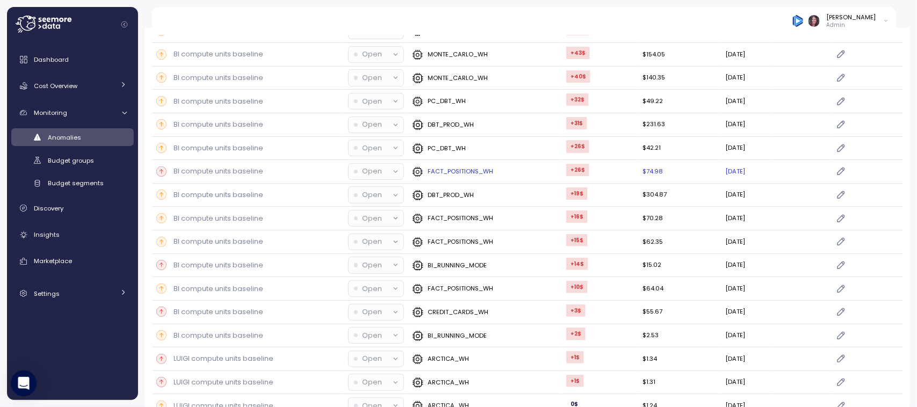
click at [677, 290] on td "$64.04" at bounding box center [679, 289] width 83 height 24
click at [675, 315] on td "$55.67" at bounding box center [679, 313] width 83 height 24
click at [638, 109] on td "$49.22" at bounding box center [679, 102] width 83 height 24
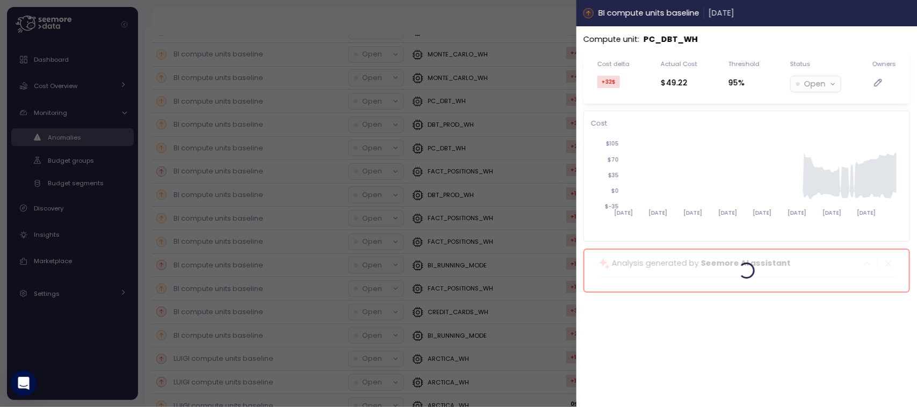
click at [905, 9] on button "button" at bounding box center [906, 13] width 12 height 12
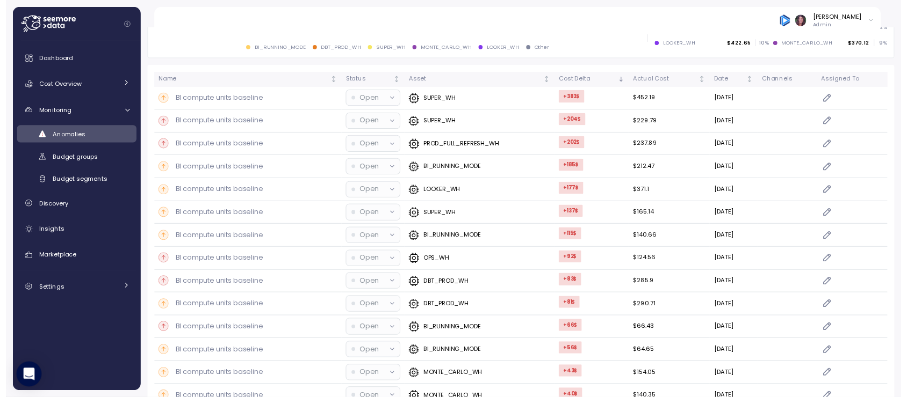
scroll to position [271, 0]
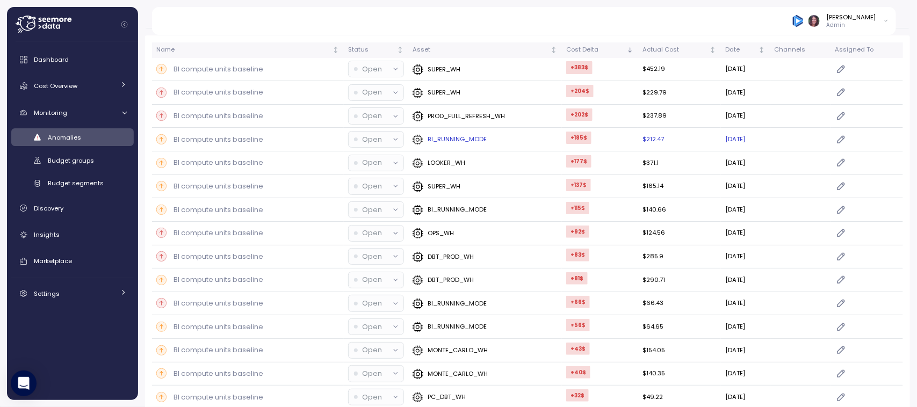
click at [234, 139] on p "BI compute units baseline" at bounding box center [219, 139] width 90 height 11
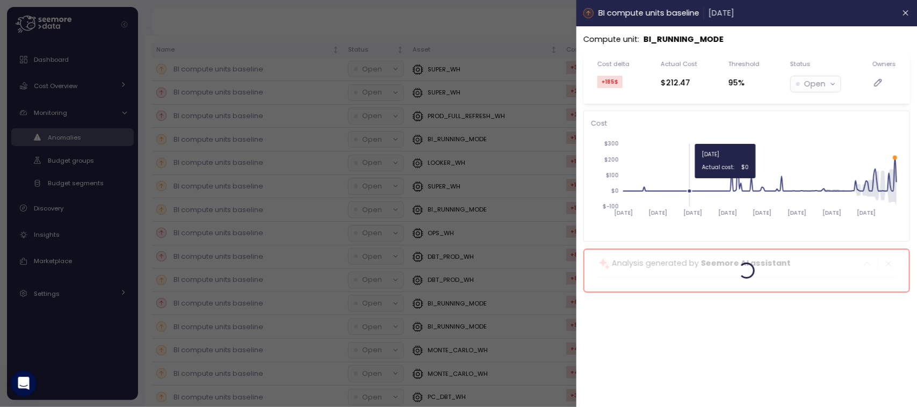
drag, startPoint x: 844, startPoint y: 185, endPoint x: 685, endPoint y: 178, distance: 159.7
click at [688, 176] on icon "[DATE] [DATE] [DATE] [DATE] [DATE] [DATE] [DATE] [DATE] $-100 $0 $100 $200 $300" at bounding box center [746, 183] width 311 height 100
drag, startPoint x: 833, startPoint y: 122, endPoint x: 906, endPoint y: 192, distance: 101.1
click at [905, 197] on div "Cost [DATE] [DATE] [DATE] [DATE] [DATE] [DATE] [DATE] [DATE] $-100 $0 $100 $200…" at bounding box center [746, 176] width 327 height 131
click at [807, 84] on p "Open" at bounding box center [815, 84] width 21 height 12
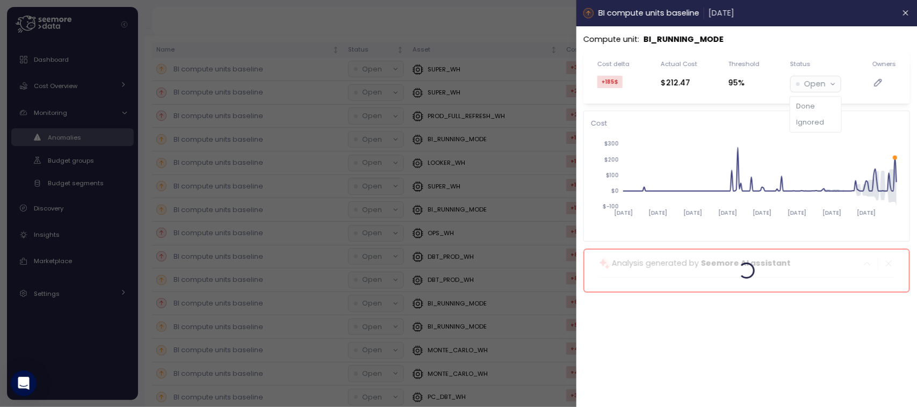
click at [807, 84] on p "Open" at bounding box center [815, 84] width 21 height 12
click at [904, 8] on button "button" at bounding box center [906, 13] width 12 height 12
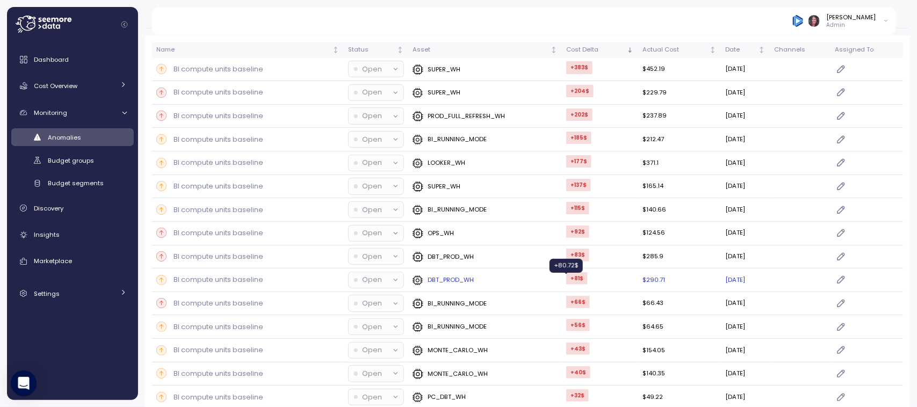
click at [568, 285] on div "+81 $" at bounding box center [576, 278] width 21 height 12
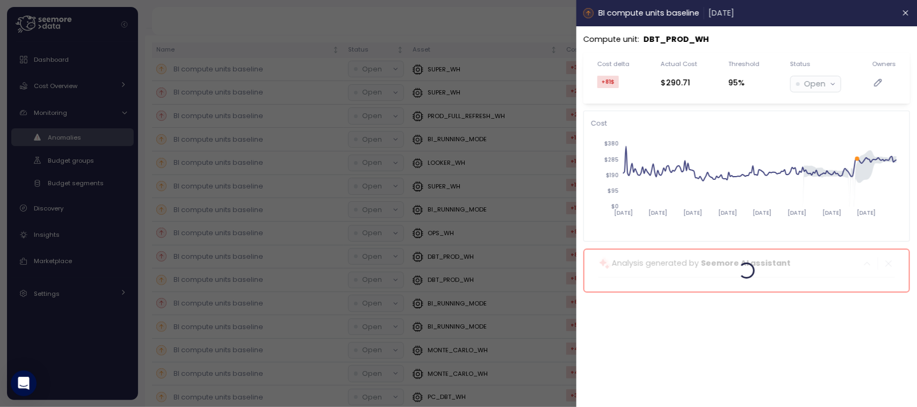
click at [27, 78] on div at bounding box center [458, 203] width 917 height 407
click at [43, 64] on div at bounding box center [458, 203] width 917 height 407
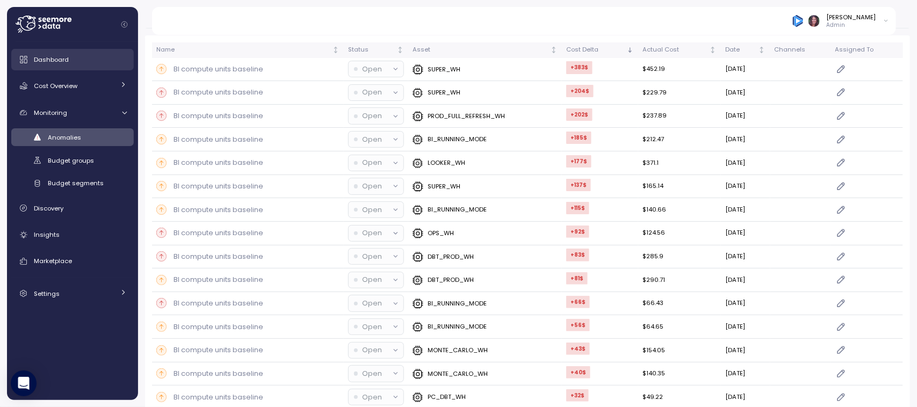
click at [60, 55] on span "Dashboard" at bounding box center [51, 59] width 35 height 9
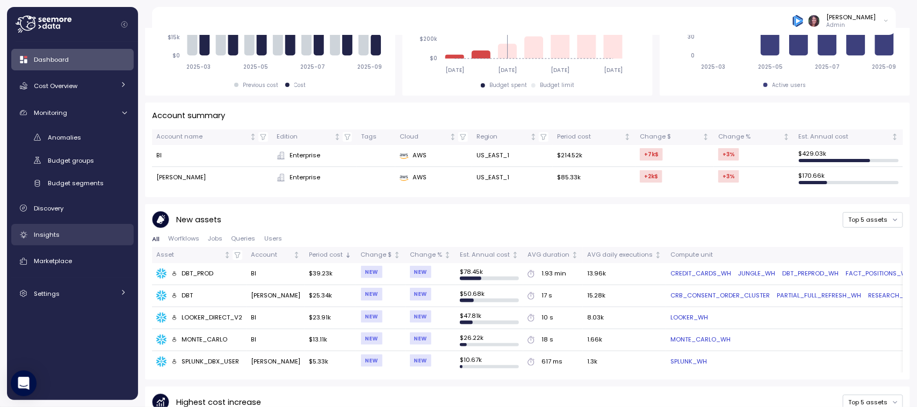
click at [44, 235] on span "Insights" at bounding box center [47, 234] width 26 height 9
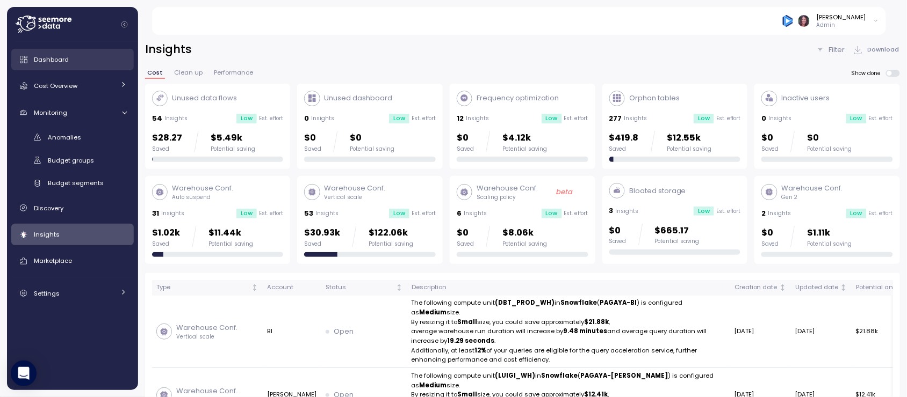
click at [68, 63] on span "Dashboard" at bounding box center [51, 59] width 35 height 9
